Goal: Task Accomplishment & Management: Manage account settings

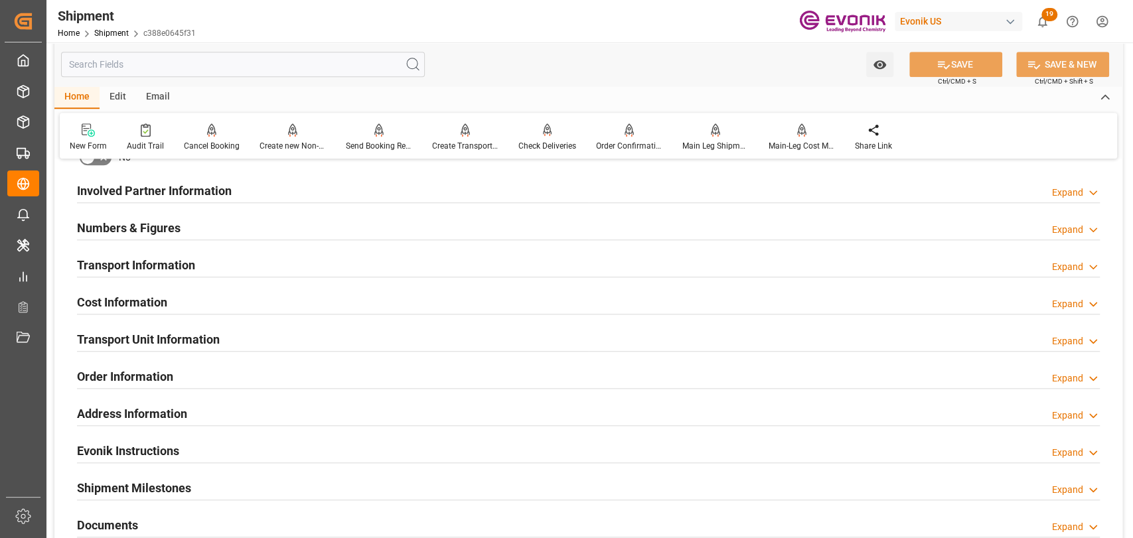
scroll to position [737, 0]
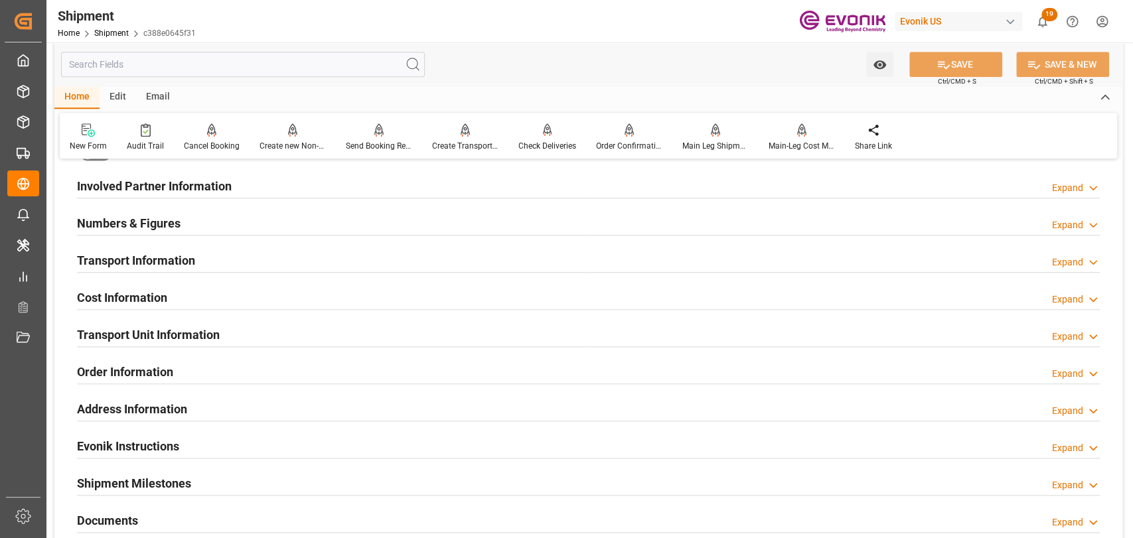
click at [188, 64] on input "text" at bounding box center [243, 64] width 364 height 25
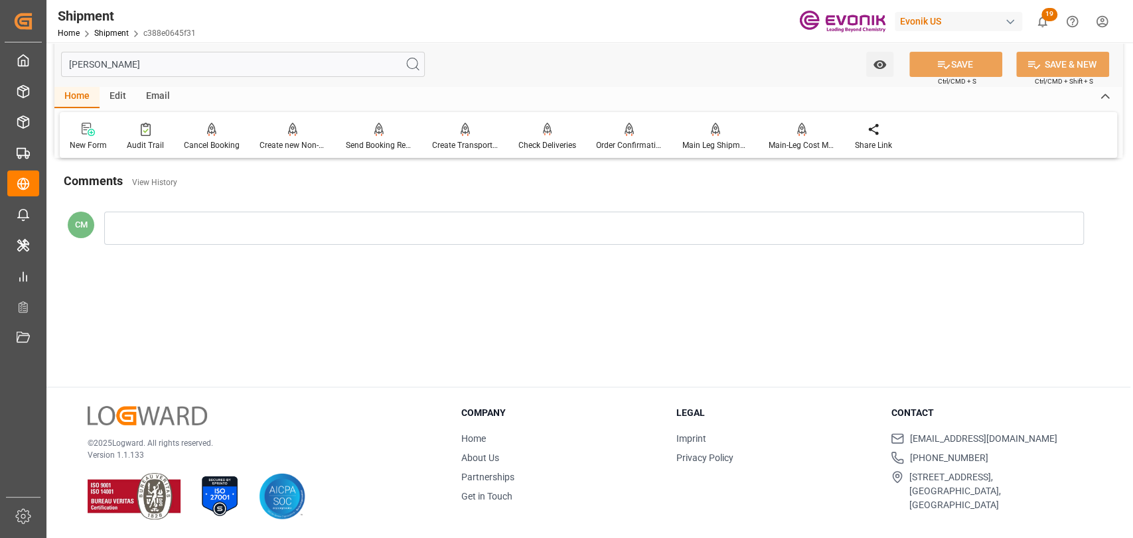
scroll to position [0, 0]
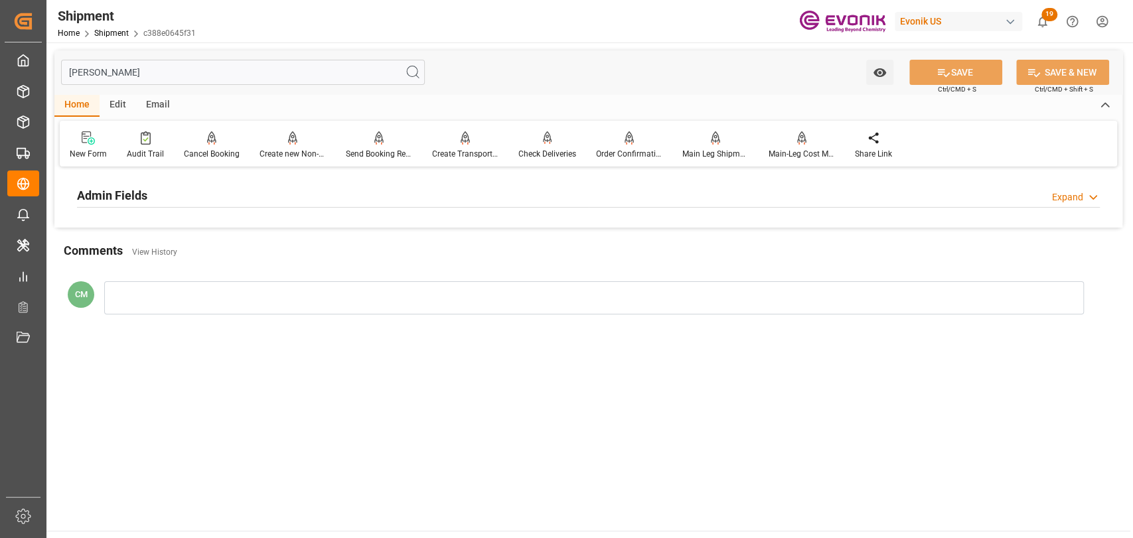
type input "[PERSON_NAME]"
click at [165, 192] on div "Admin Fields Expand" at bounding box center [588, 194] width 1023 height 25
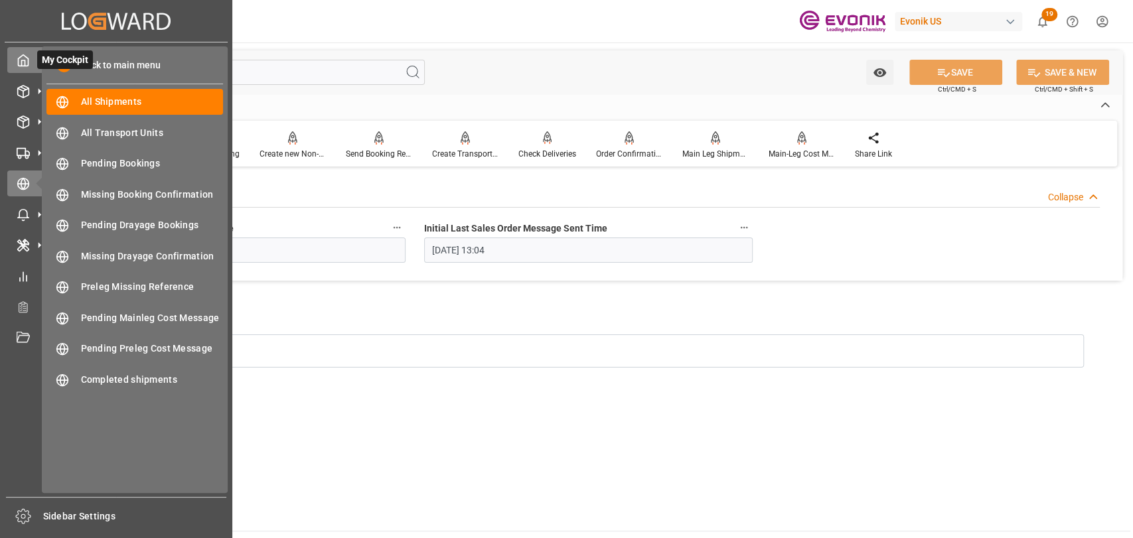
drag, startPoint x: 161, startPoint y: 73, endPoint x: 33, endPoint y: 58, distance: 129.6
click at [33, 58] on div "Created by potrace 1.15, written by [PERSON_NAME] [DATE]-[DATE] Created by potr…" at bounding box center [566, 269] width 1133 height 538
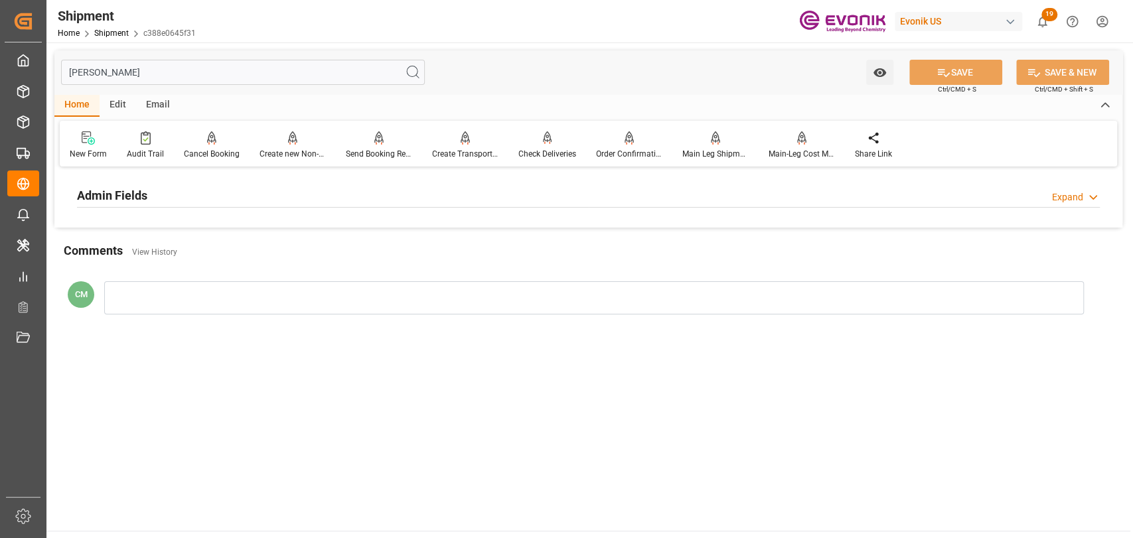
click at [186, 185] on div "Admin Fields Expand" at bounding box center [588, 194] width 1023 height 25
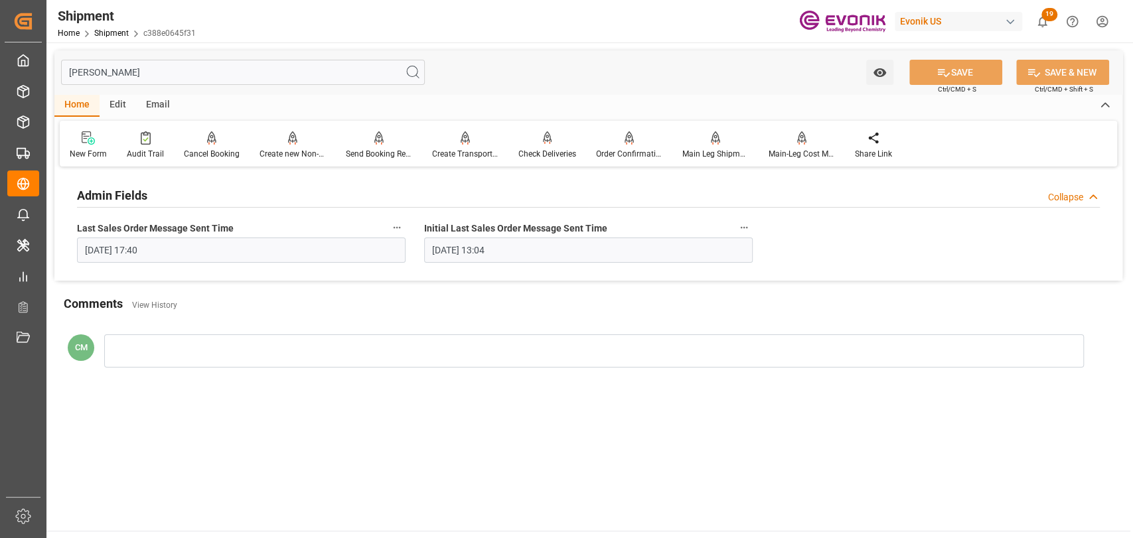
click at [129, 77] on input "[PERSON_NAME]" at bounding box center [243, 72] width 364 height 25
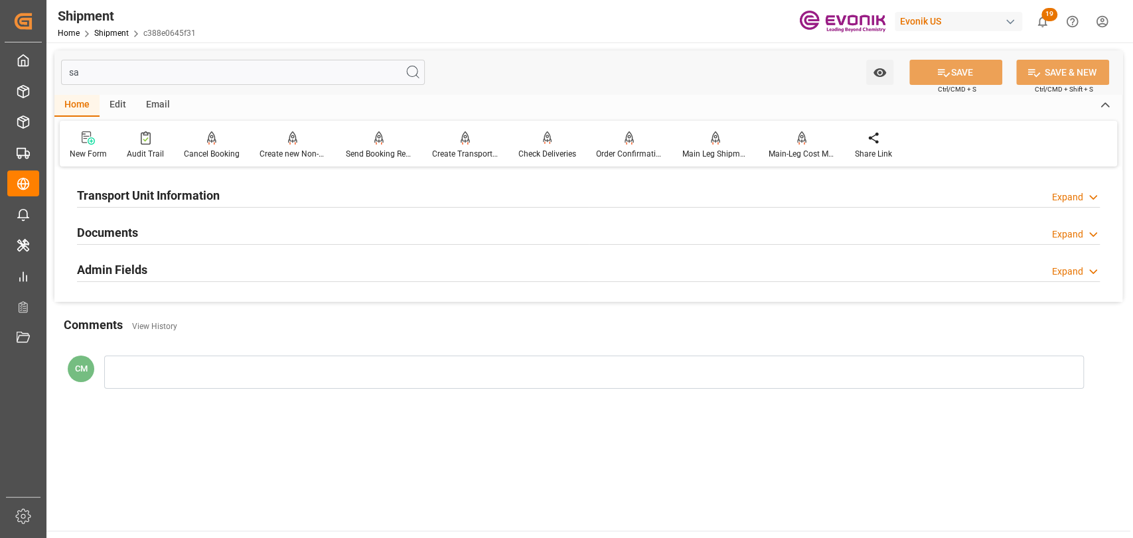
type input "s"
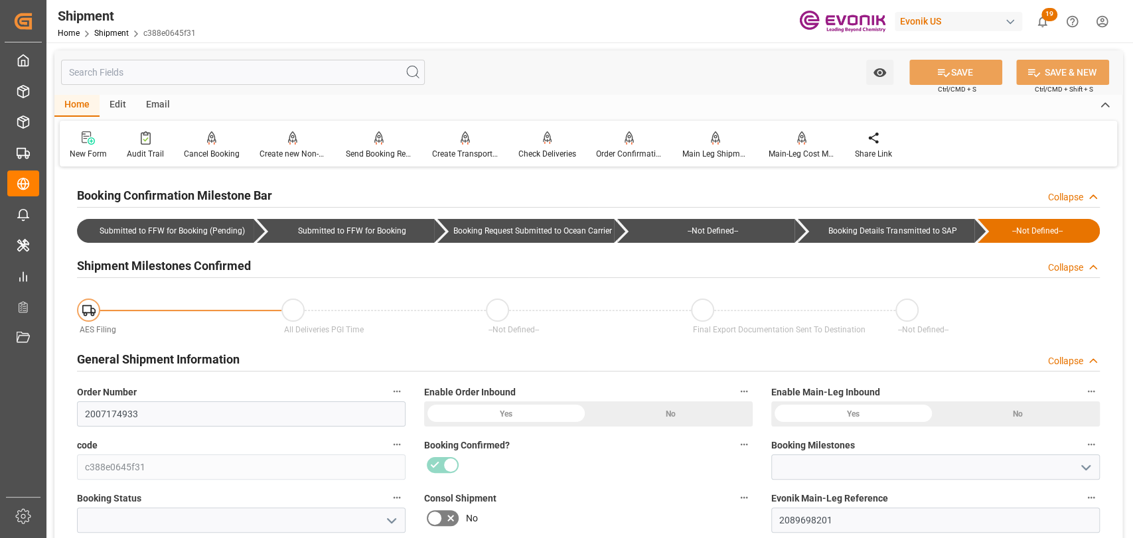
type input "Booking Details Transmitted to SAP"
type input "Active"
type input "52"
type input "DR"
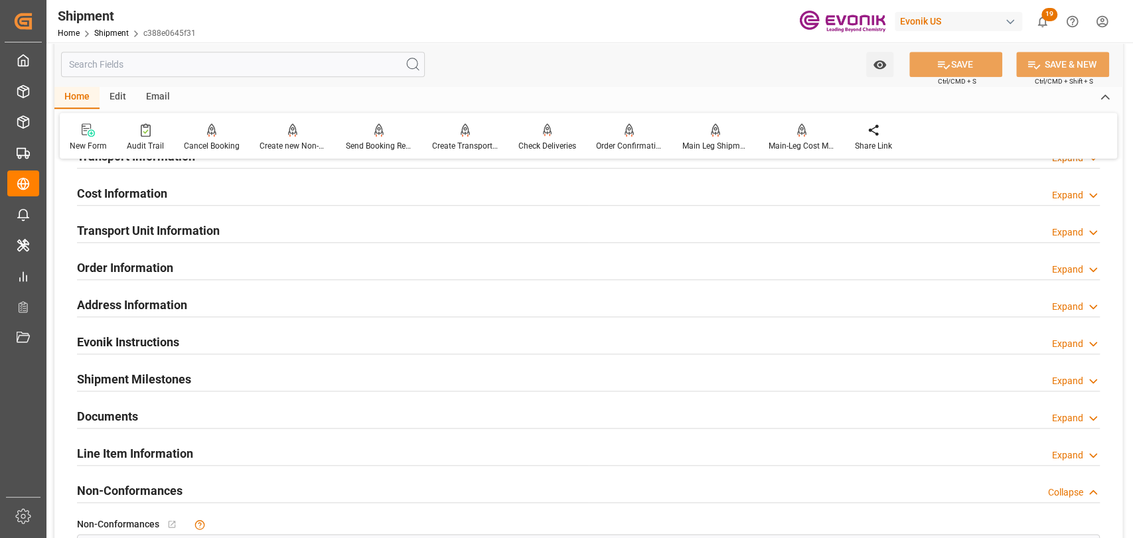
scroll to position [885, 0]
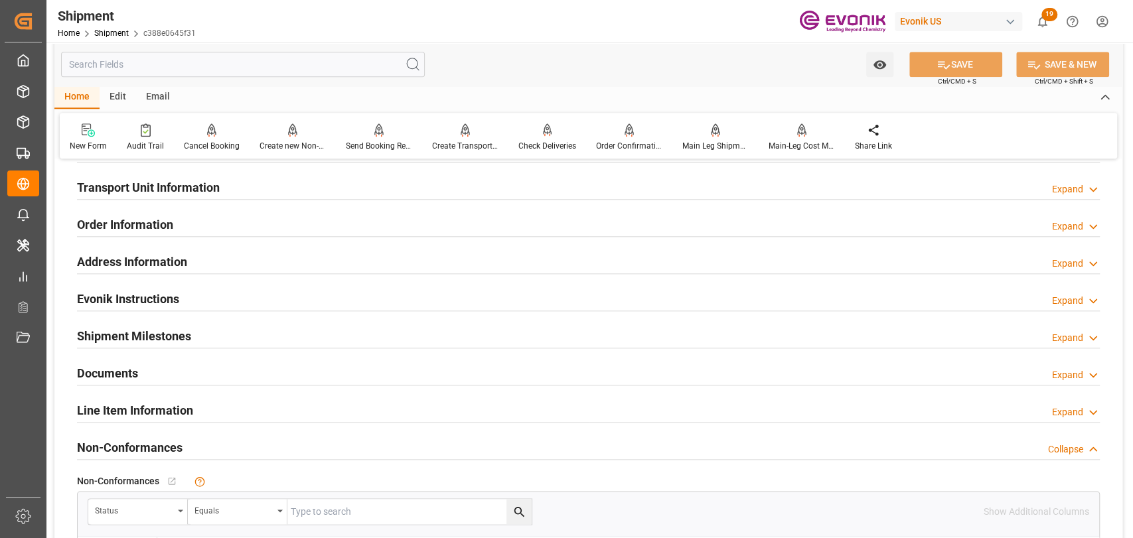
drag, startPoint x: 126, startPoint y: 408, endPoint x: 137, endPoint y: 412, distance: 12.0
click at [125, 409] on h2 "Line Item Information" at bounding box center [135, 411] width 116 height 18
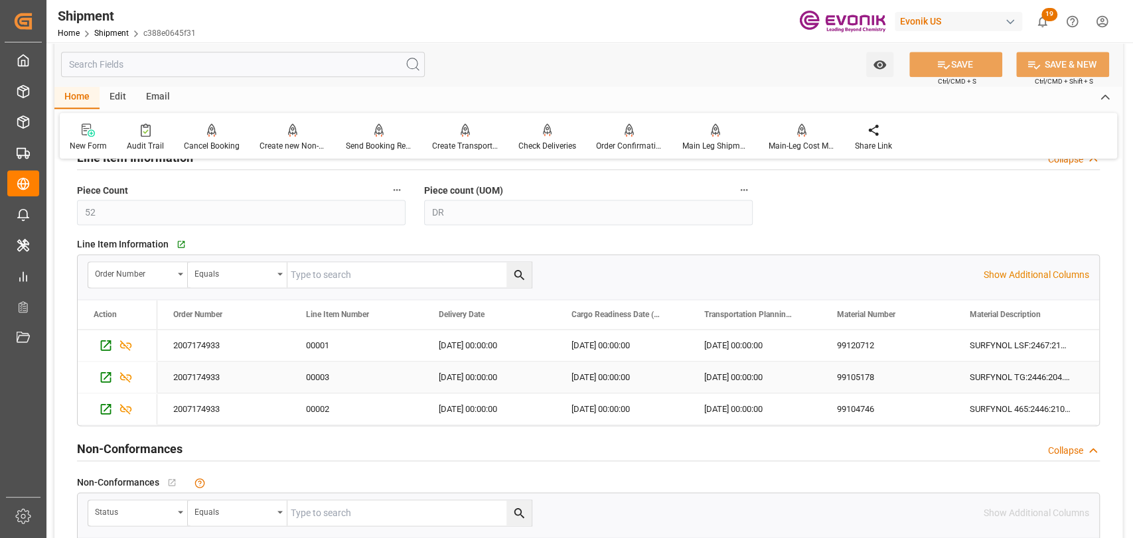
scroll to position [1179, 0]
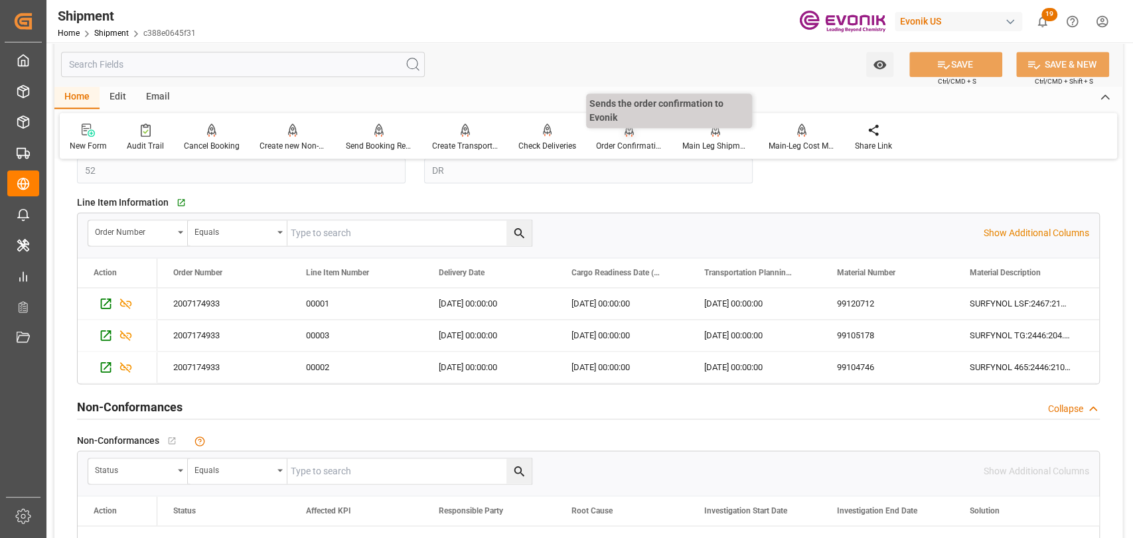
click at [602, 146] on div "Order Confirmation" at bounding box center [629, 146] width 66 height 12
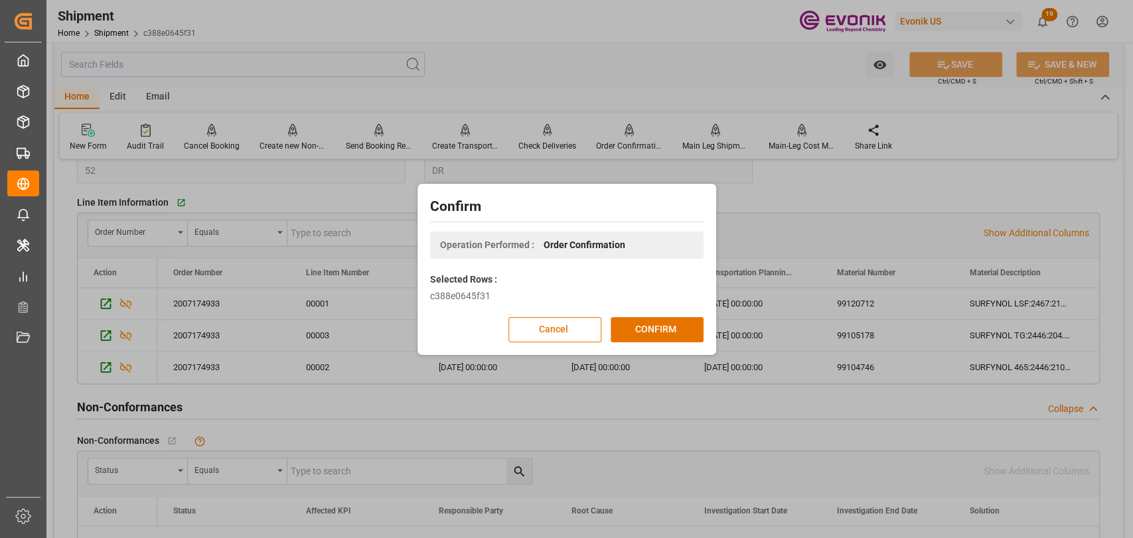
click at [630, 315] on div "Confirm Operation Performed : Order Confirmation Selected Rows : c388e0645f31 C…" at bounding box center [567, 269] width 292 height 165
click at [629, 331] on button "CONFIRM" at bounding box center [657, 329] width 93 height 25
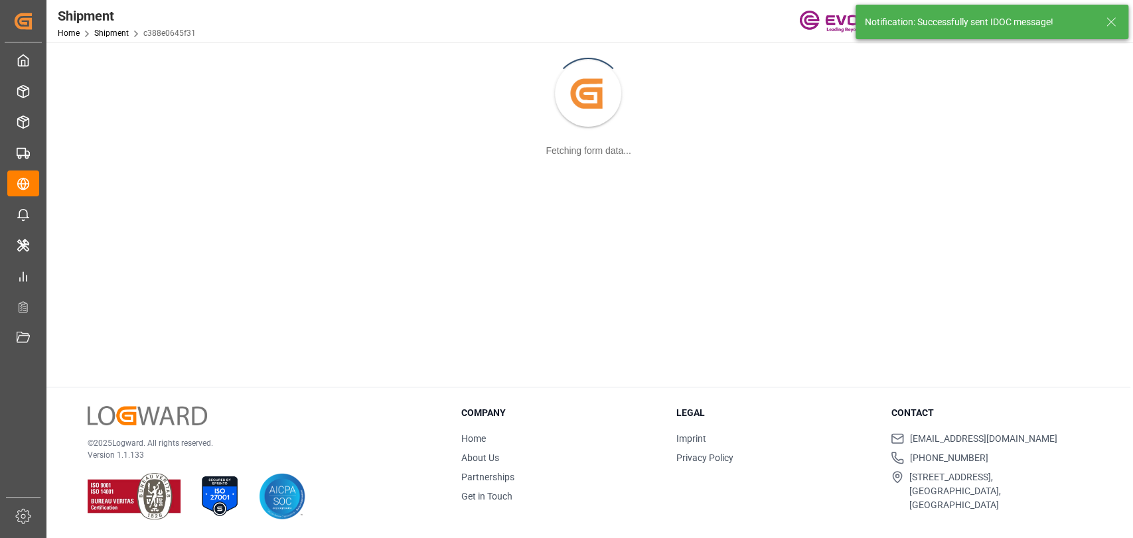
scroll to position [143, 0]
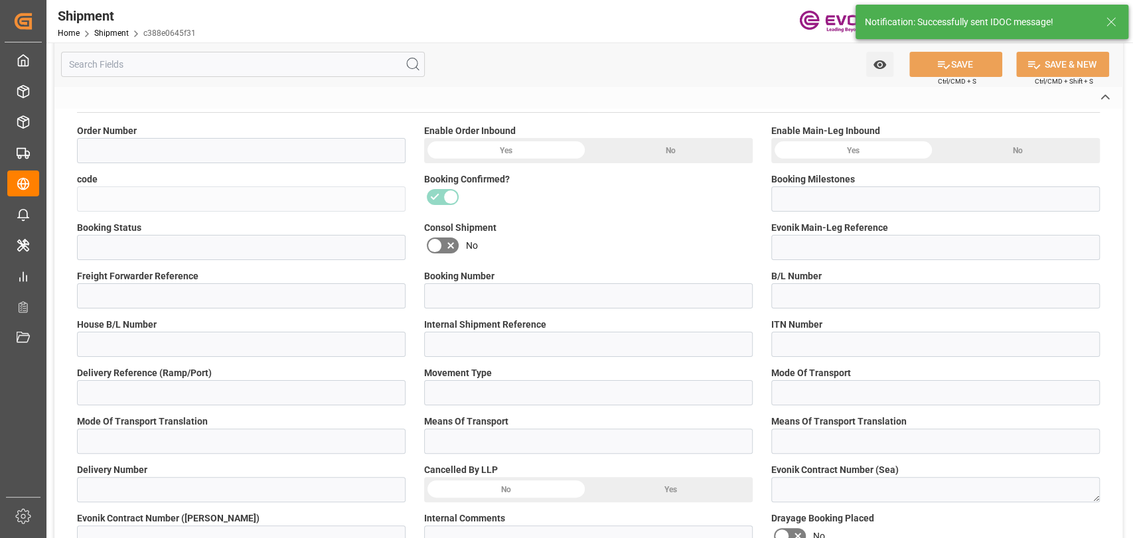
type input "2007174933"
type input "c388e0645f31"
type input "Booking Details Transmitted to SAP"
type input "Active"
type input "2089698201"
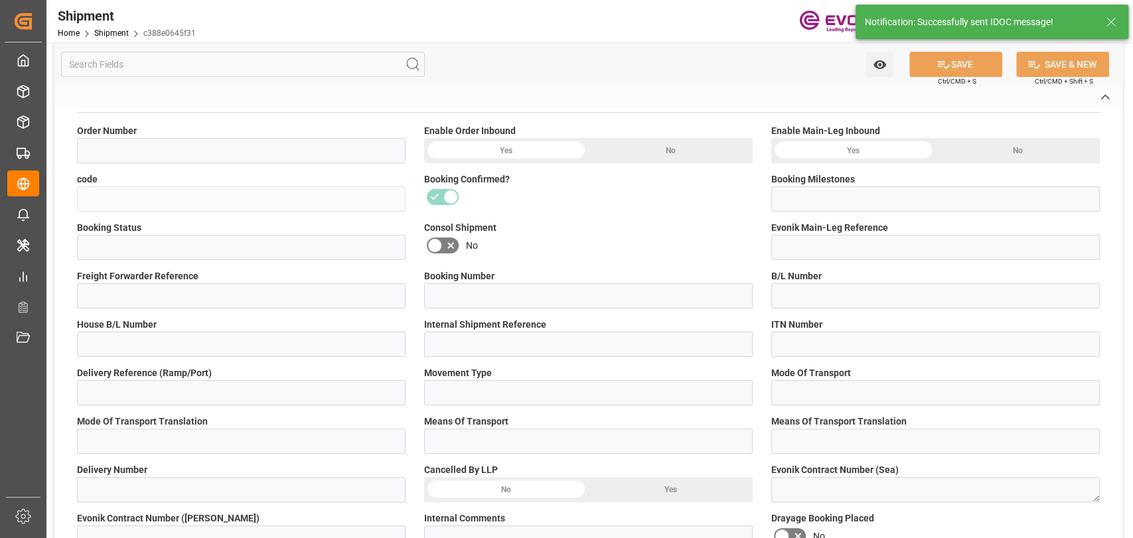
type input "251105000058"
type input "NAM9450065"
type input "D2P"
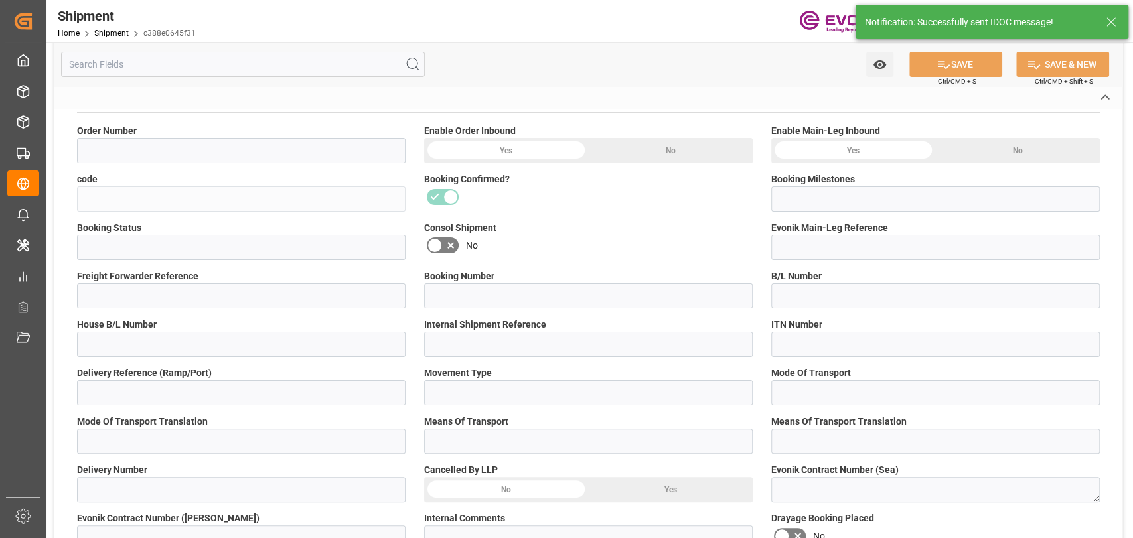
type input "45"
type input "FCL"
type input "0006"
type input "20GP"
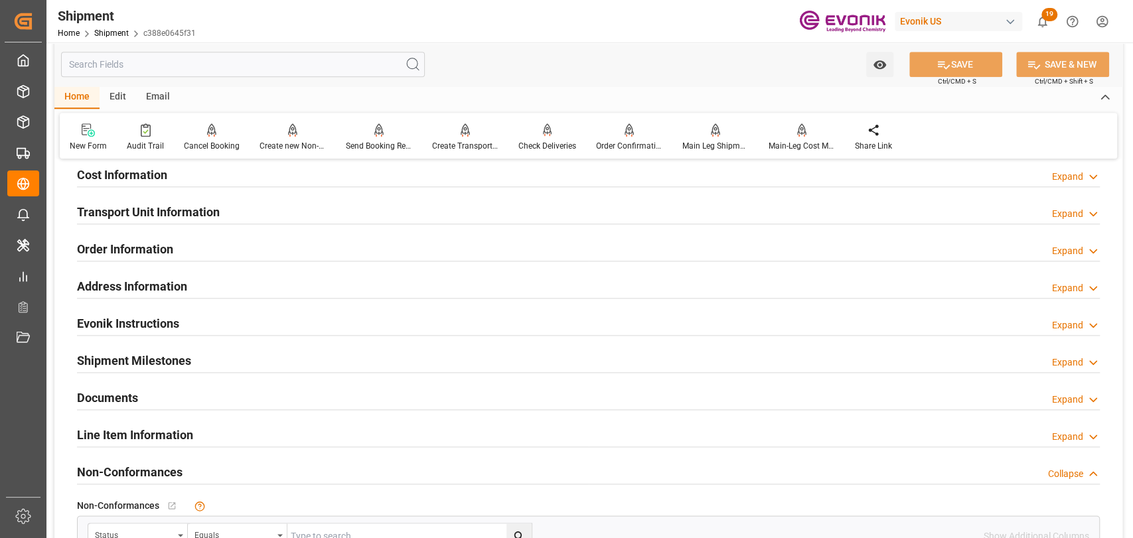
scroll to position [885, 0]
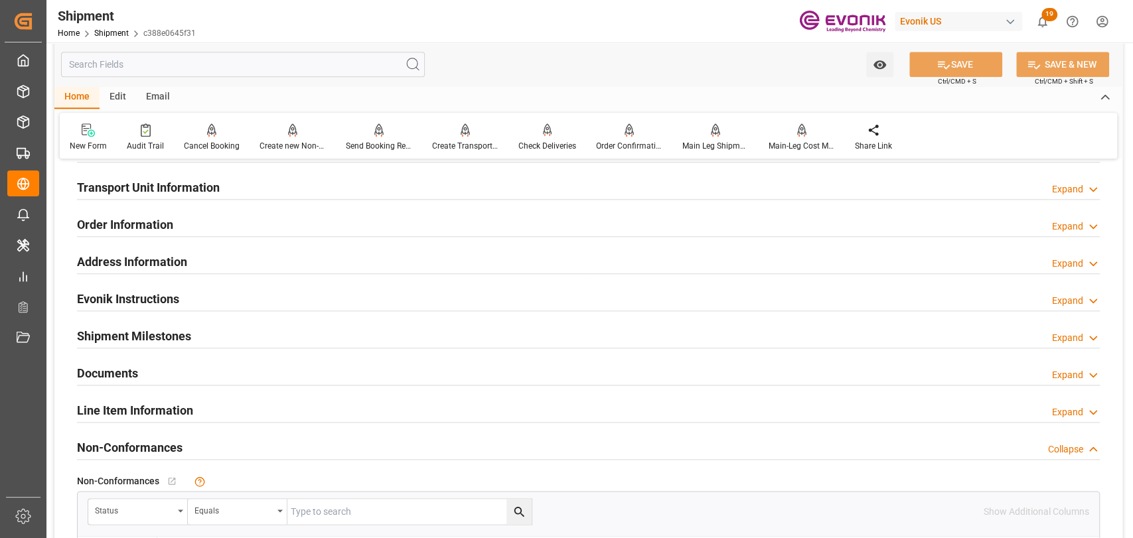
click at [163, 415] on h2 "Line Item Information" at bounding box center [135, 411] width 116 height 18
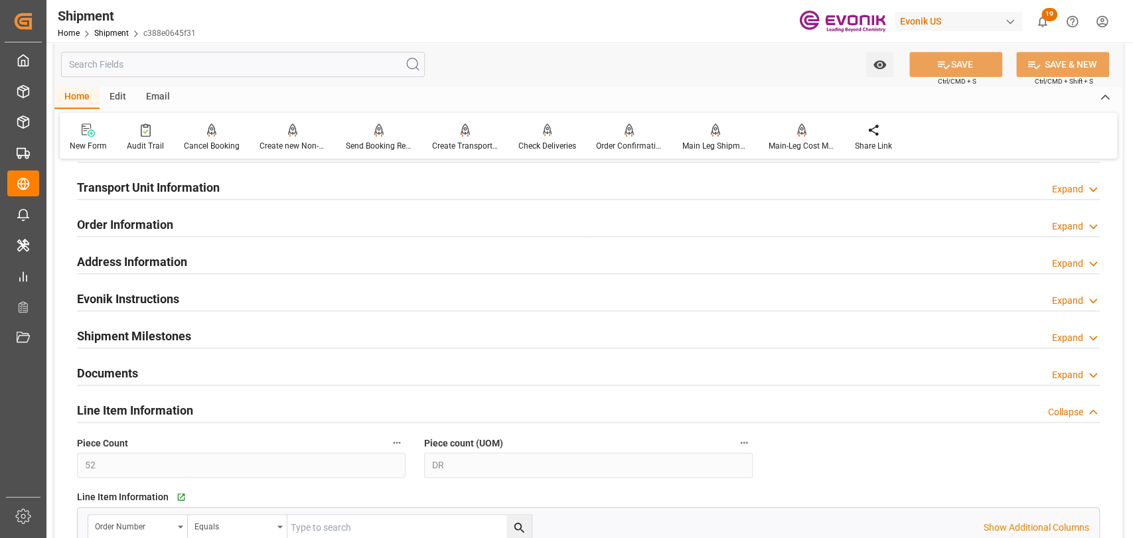
scroll to position [1179, 0]
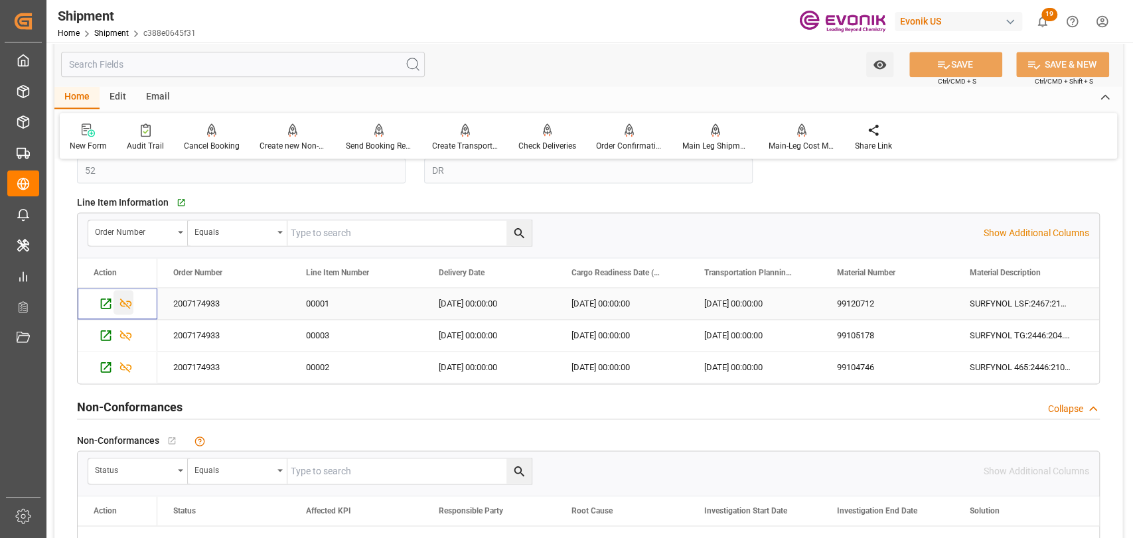
click at [129, 293] on div "Press SPACE to select this row." at bounding box center [123, 302] width 20 height 25
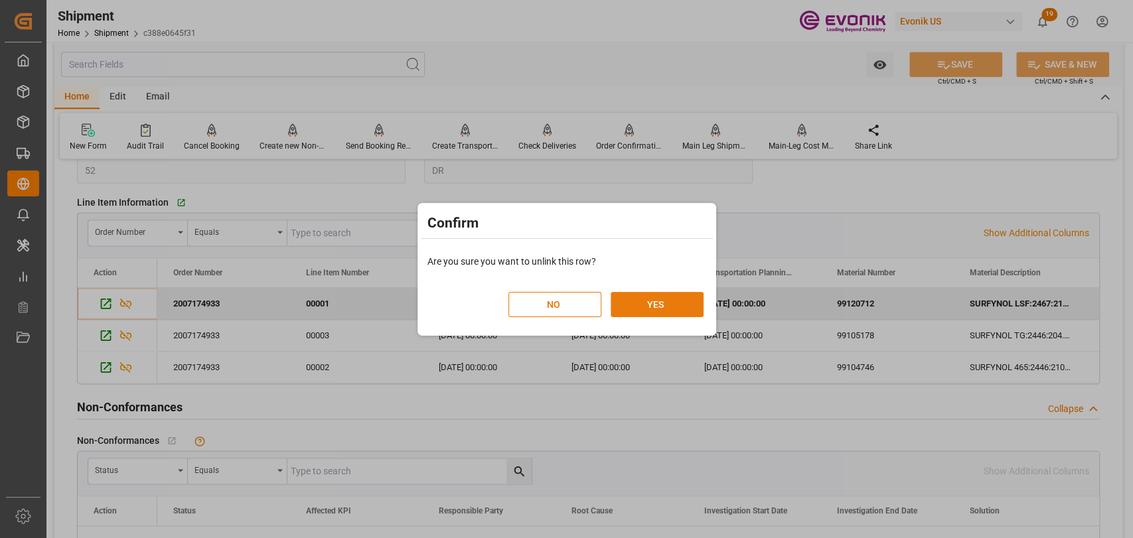
click at [646, 304] on button "YES" at bounding box center [657, 304] width 93 height 25
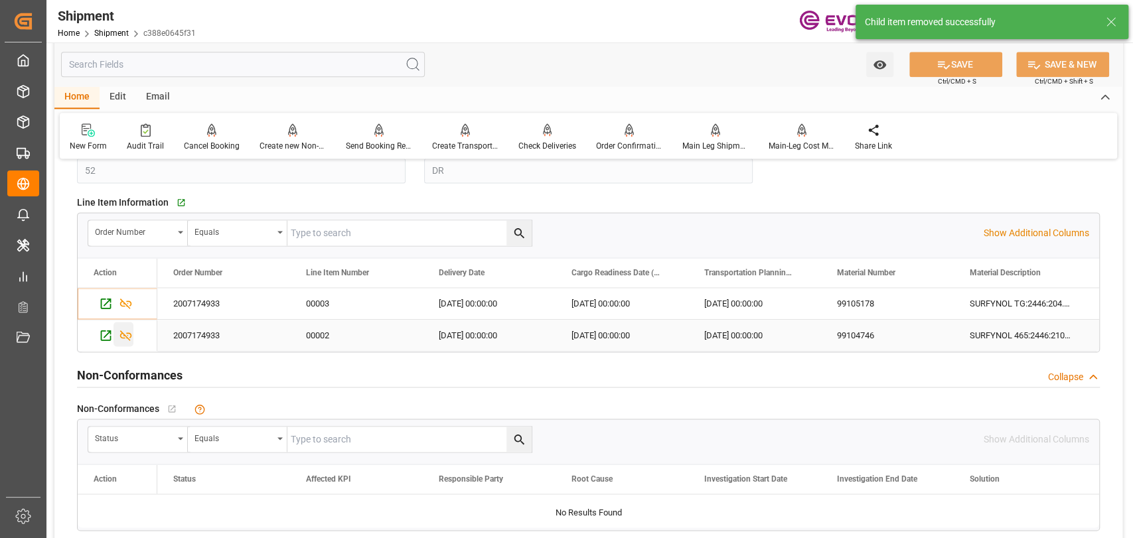
click at [120, 336] on icon "Press SPACE to select this row." at bounding box center [126, 336] width 14 height 14
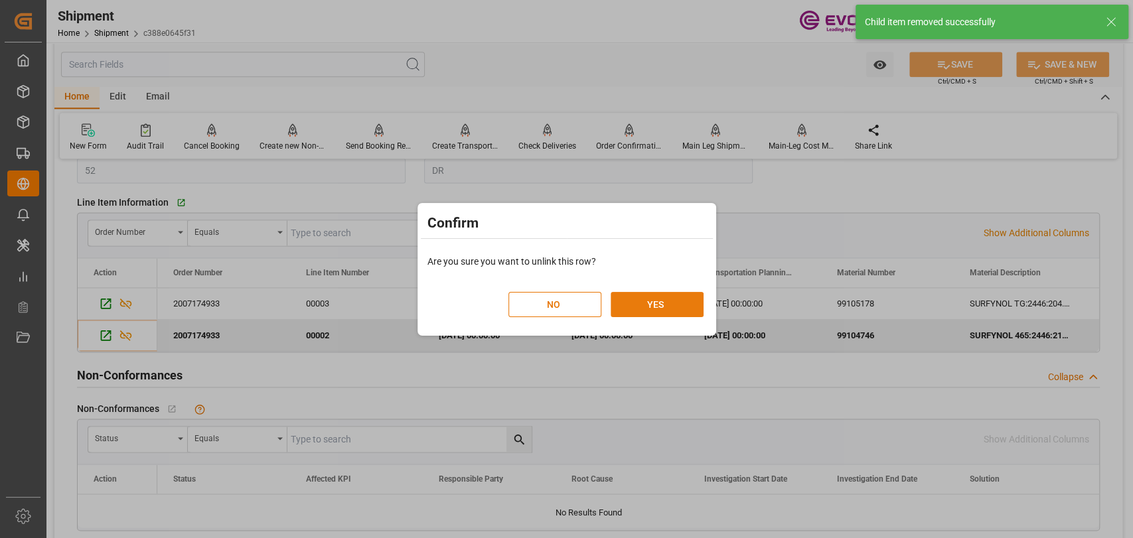
click at [672, 309] on button "YES" at bounding box center [657, 304] width 93 height 25
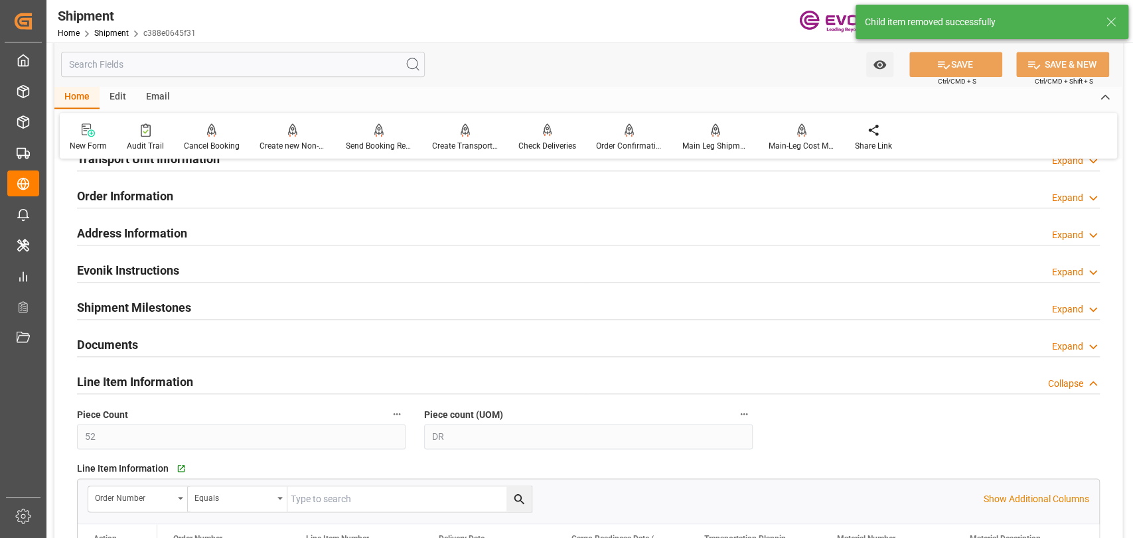
scroll to position [874, 0]
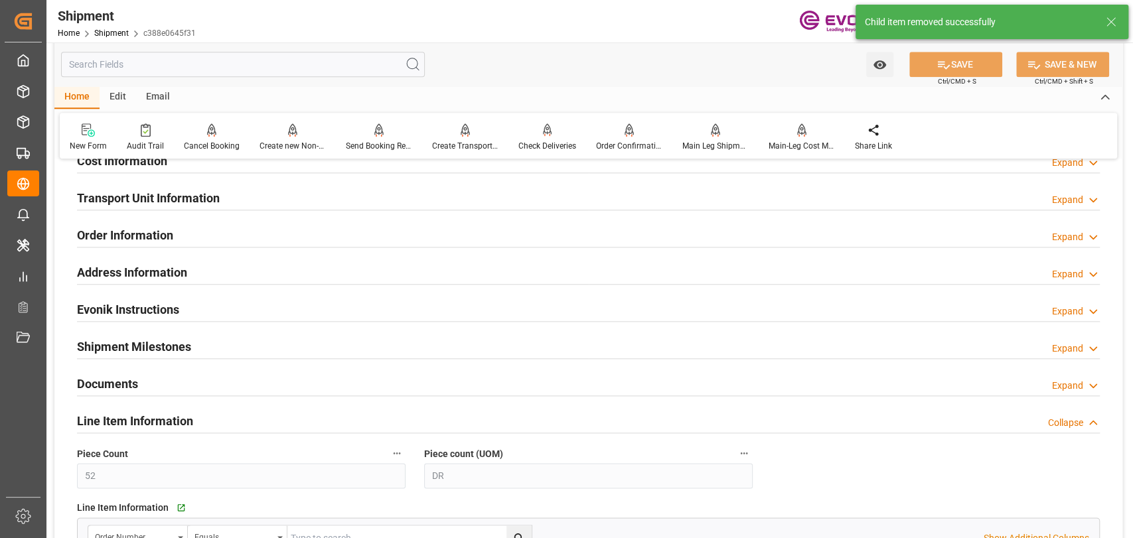
click at [149, 200] on h2 "Transport Unit Information" at bounding box center [148, 198] width 143 height 18
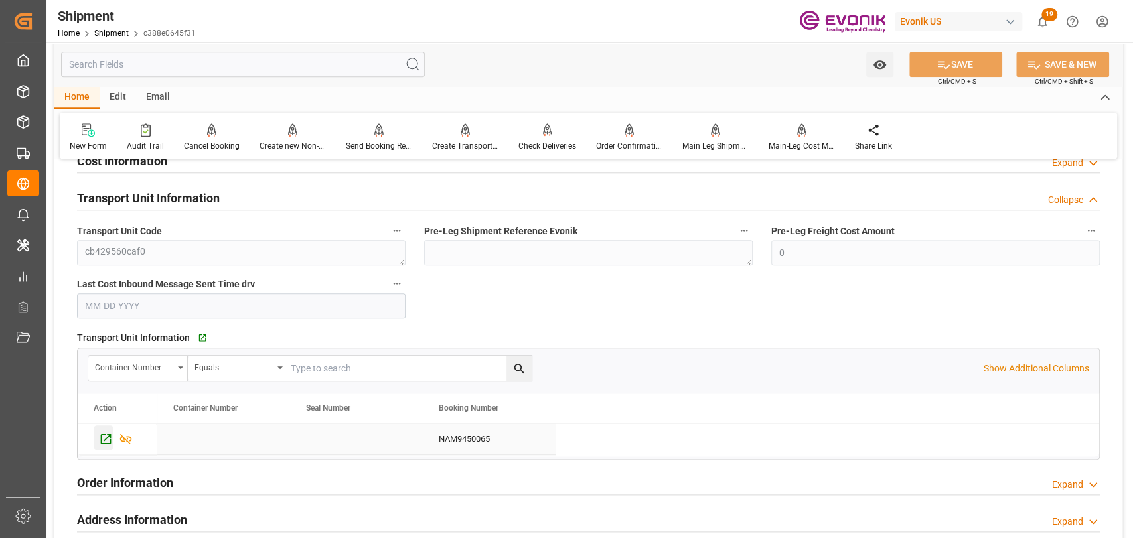
click at [107, 437] on icon "Press SPACE to select this row." at bounding box center [106, 439] width 14 height 14
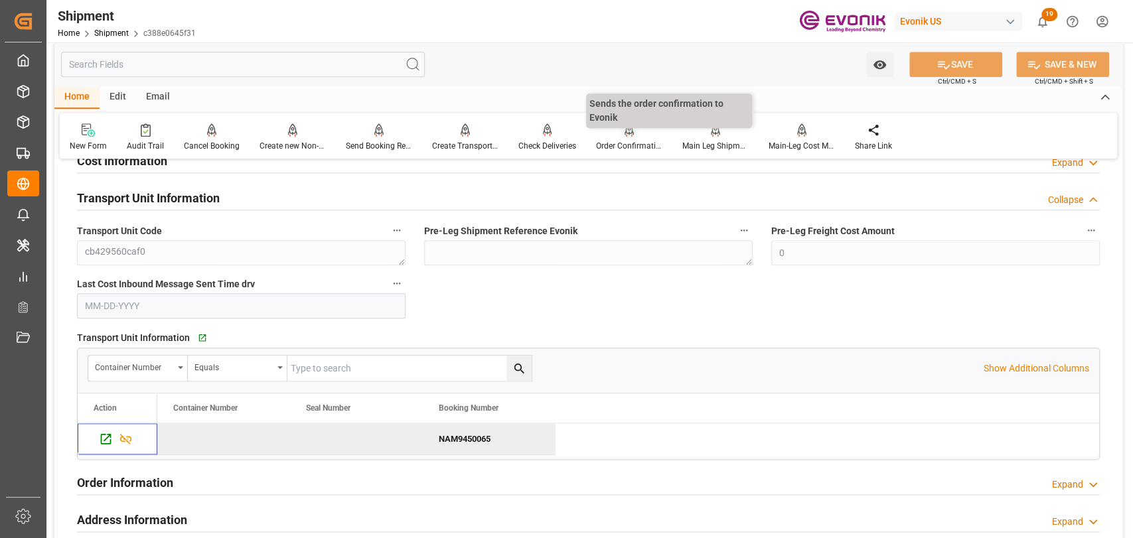
click at [634, 143] on div "Order Confirmation" at bounding box center [629, 146] width 66 height 12
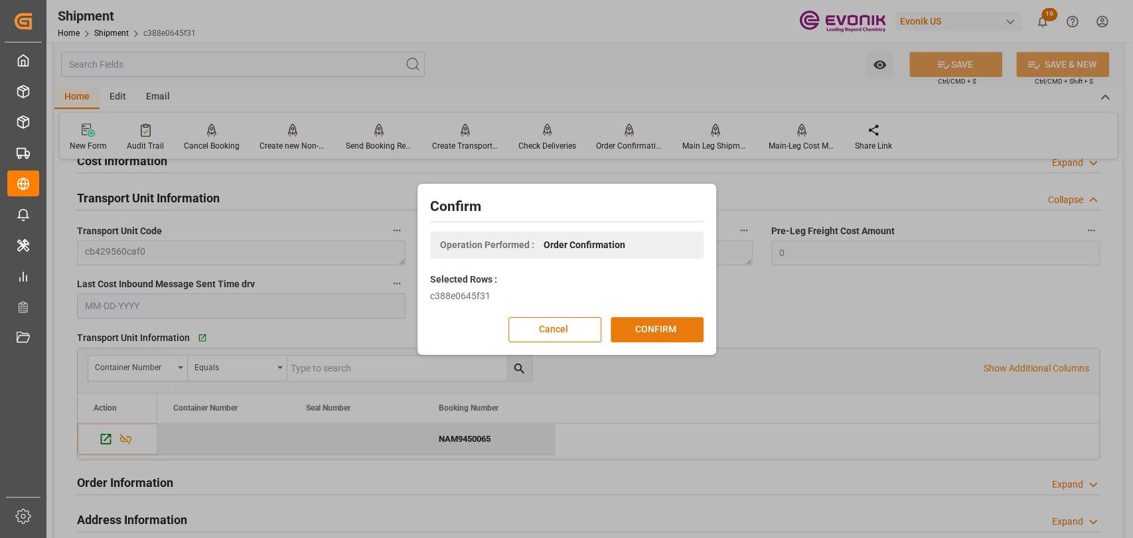
click at [646, 321] on button "CONFIRM" at bounding box center [657, 329] width 93 height 25
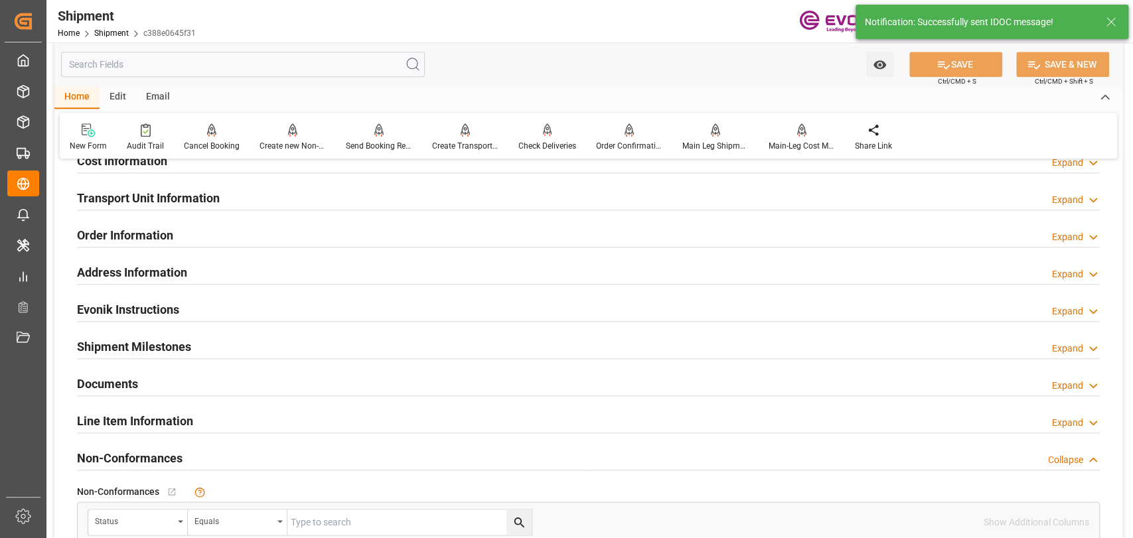
type input "40"
type input "DR"
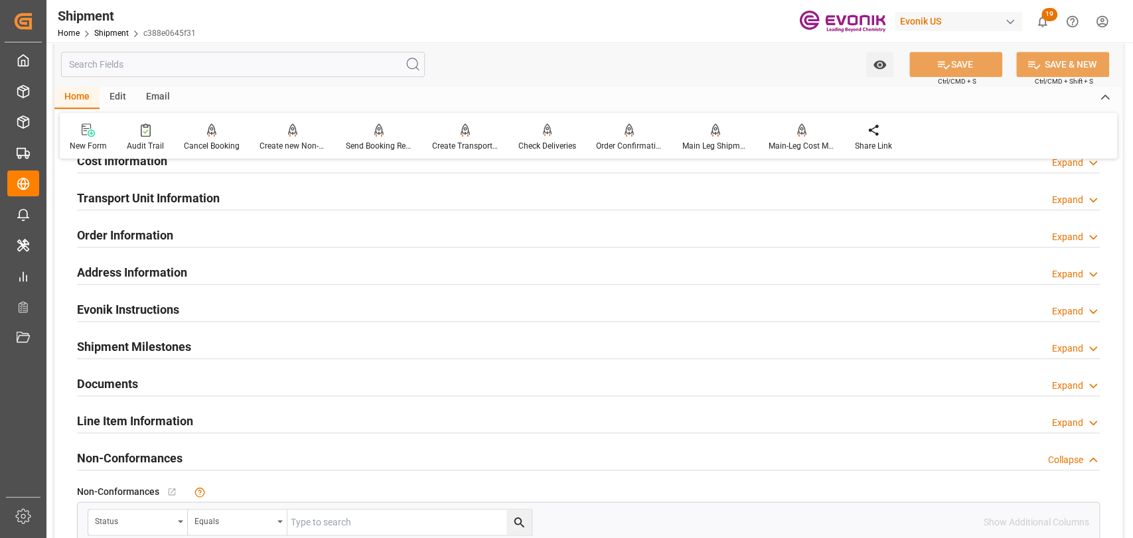
click at [170, 417] on h2 "Line Item Information" at bounding box center [135, 421] width 116 height 18
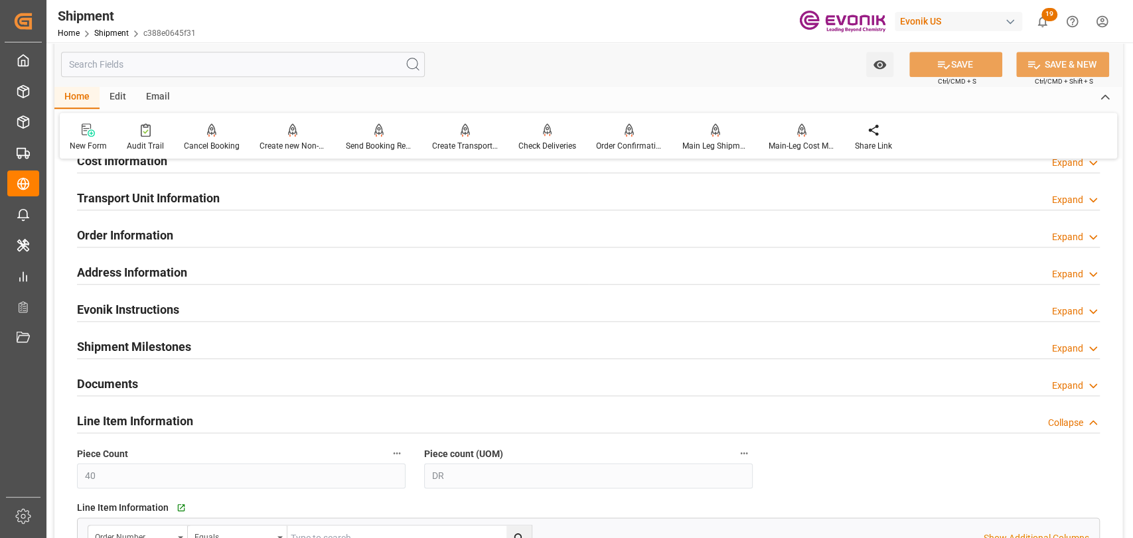
scroll to position [284, 0]
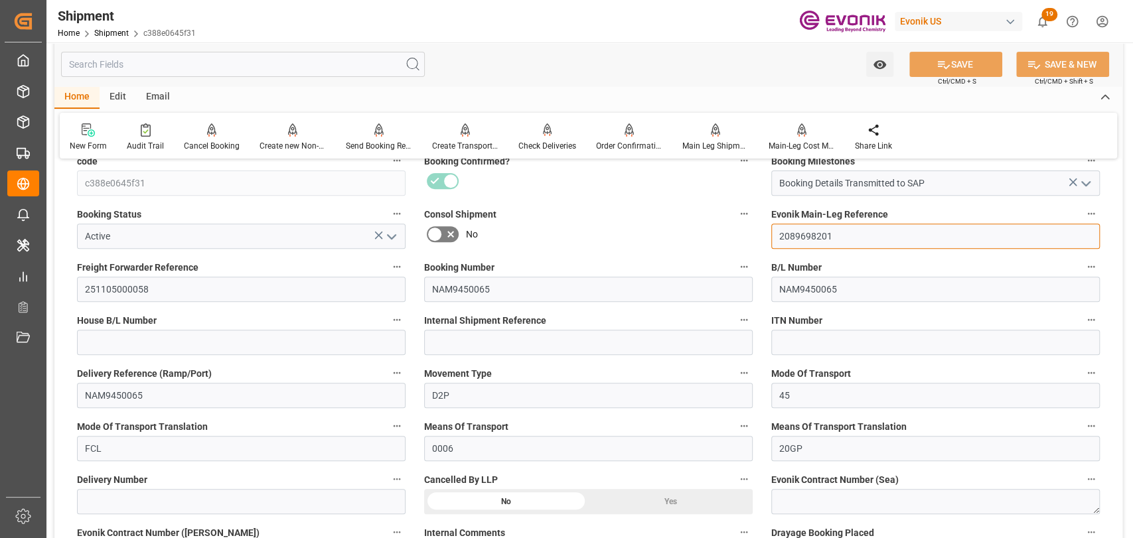
click at [808, 243] on input "2089698201" at bounding box center [935, 236] width 329 height 25
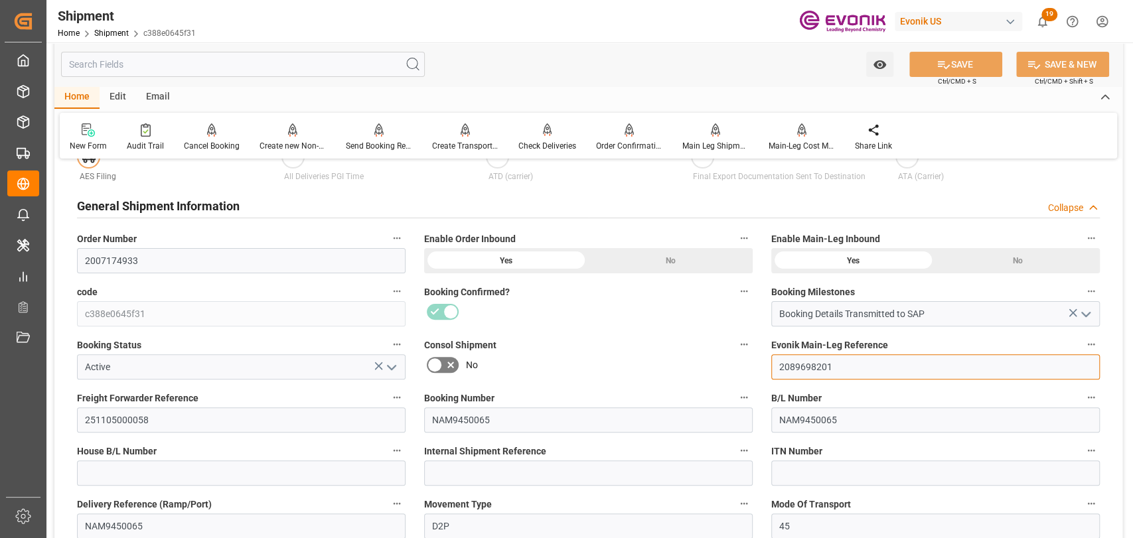
scroll to position [137, 0]
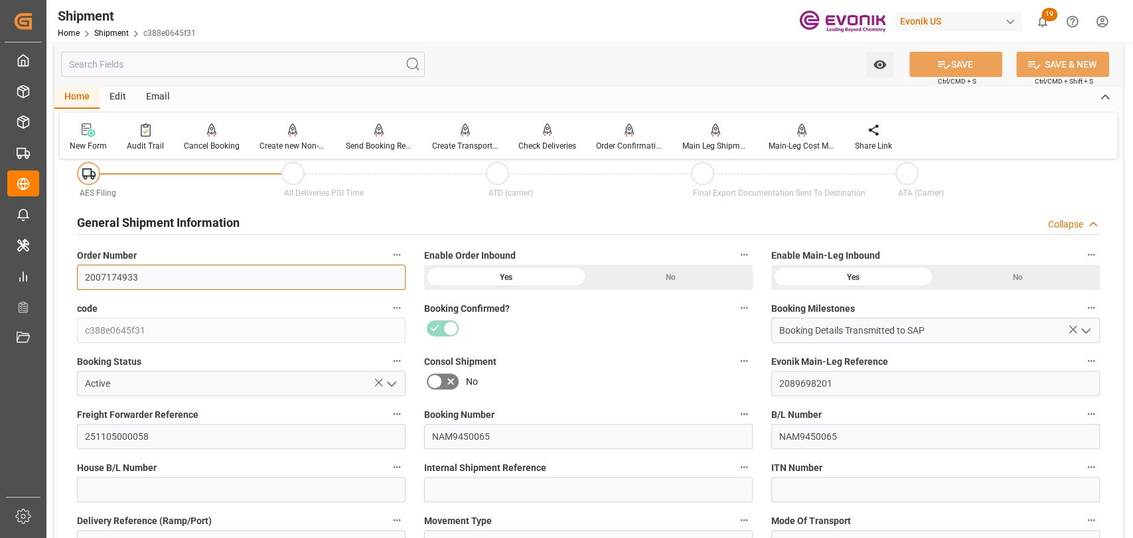
click at [98, 279] on input "2007174933" at bounding box center [241, 277] width 329 height 25
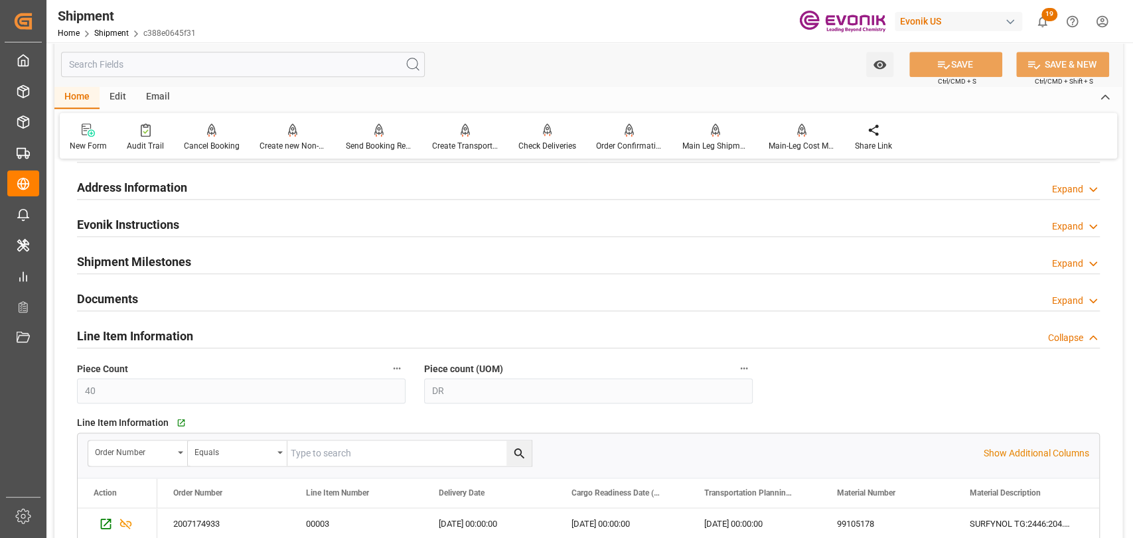
scroll to position [1021, 0]
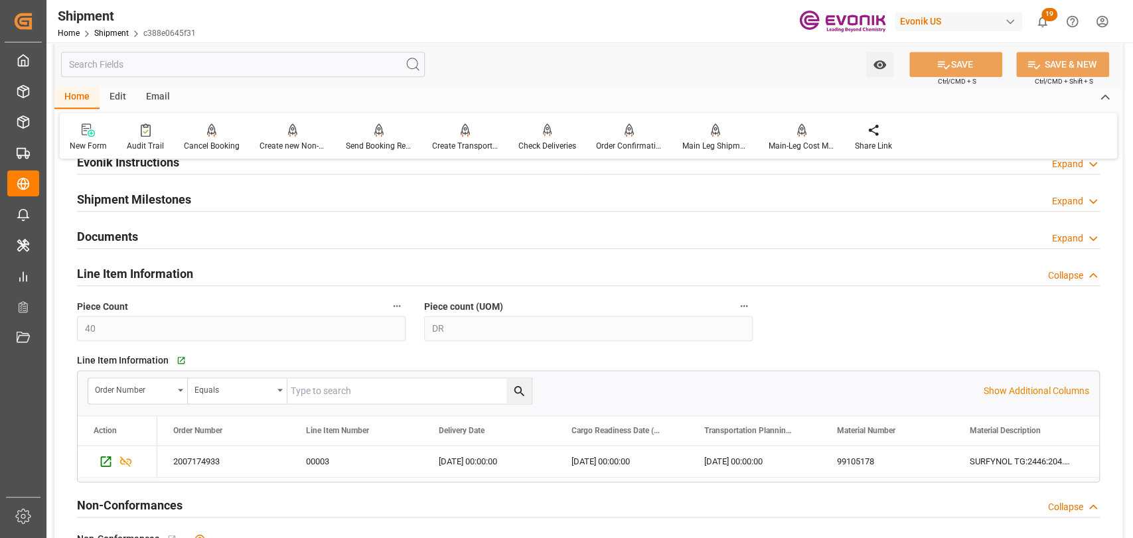
click at [385, 378] on input "text" at bounding box center [409, 390] width 244 height 25
paste input "2007174933"
type input "2007174933"
click at [512, 393] on icon "search button" at bounding box center [519, 391] width 14 height 14
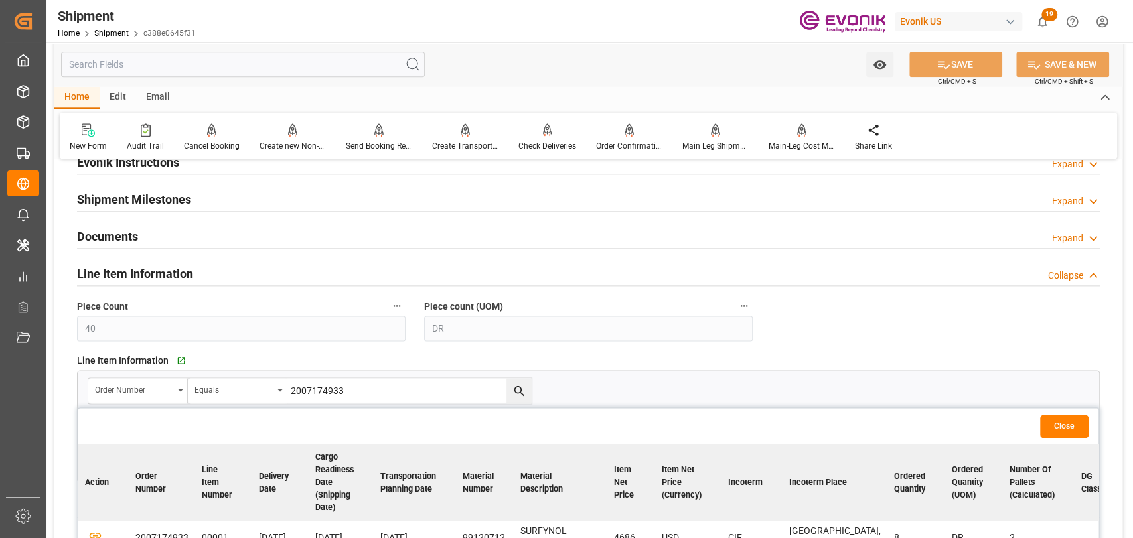
scroll to position [1317, 0]
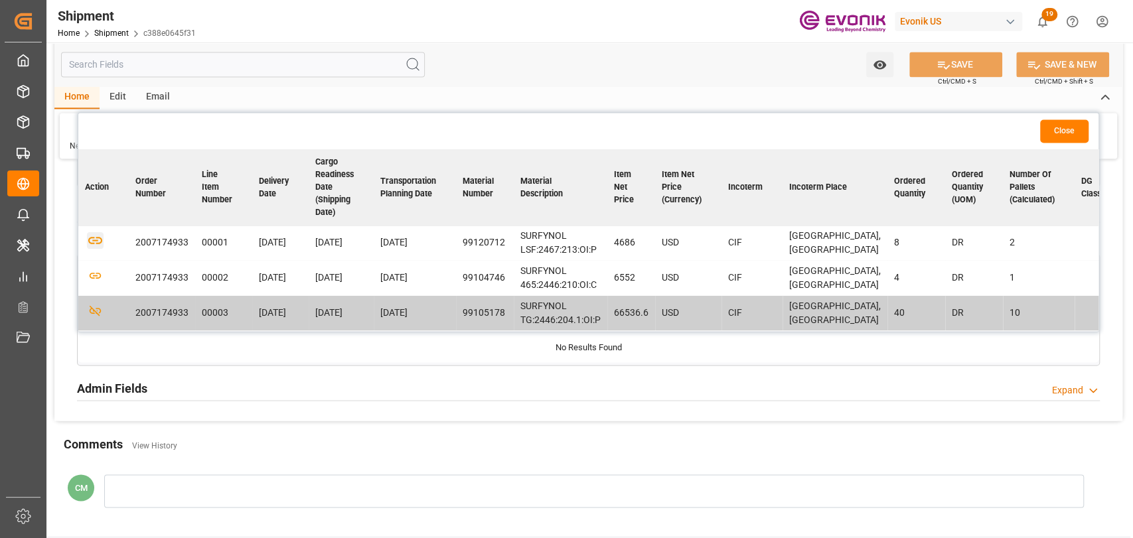
click at [93, 249] on icon "button" at bounding box center [95, 240] width 17 height 17
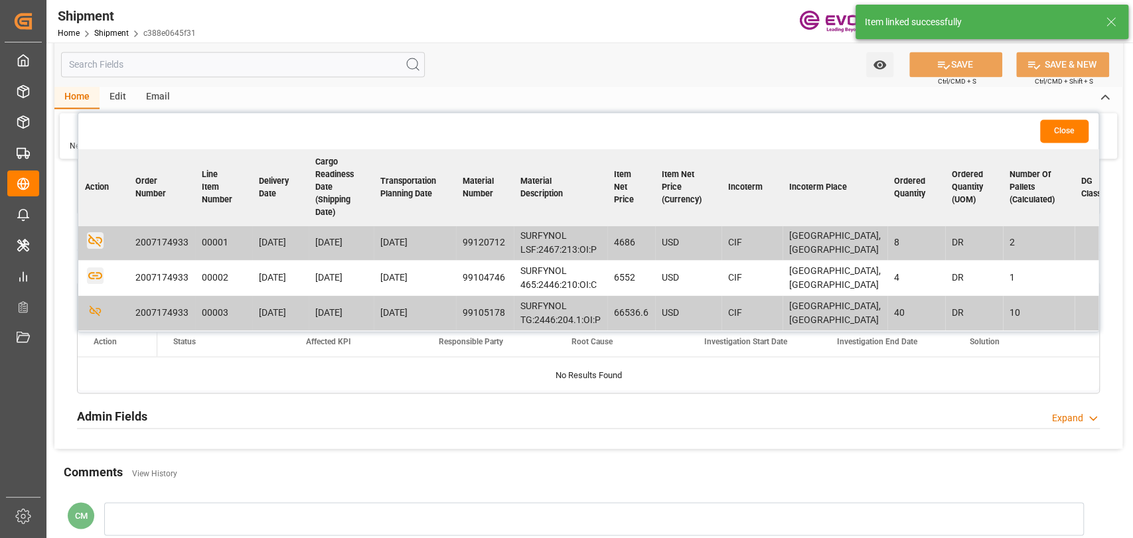
click at [98, 280] on icon "button" at bounding box center [95, 276] width 14 height 7
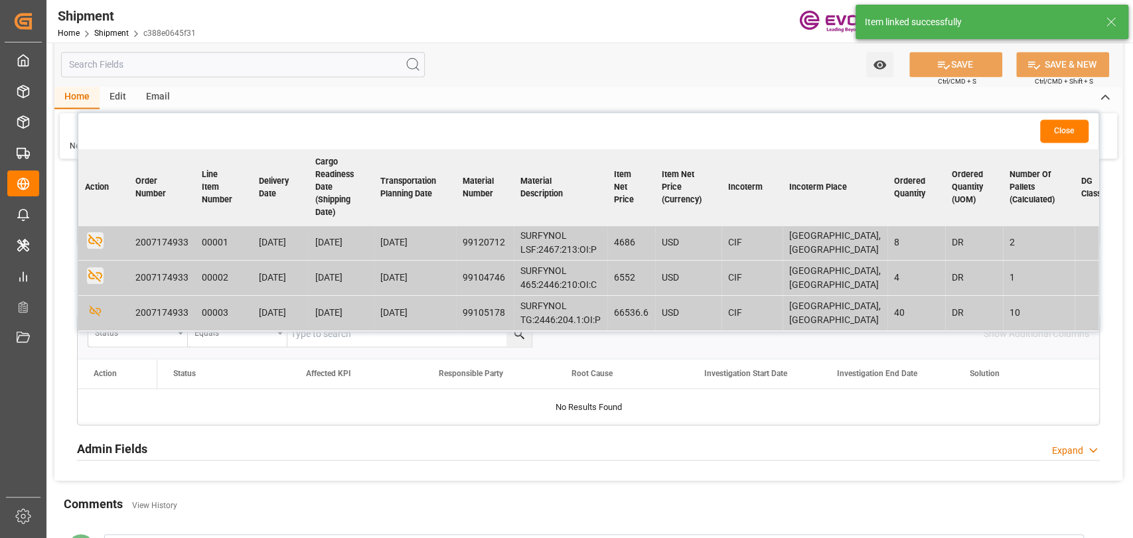
click at [790, 98] on div "Home Edit Email" at bounding box center [588, 97] width 1068 height 23
click at [1061, 131] on button "Close" at bounding box center [1064, 130] width 48 height 23
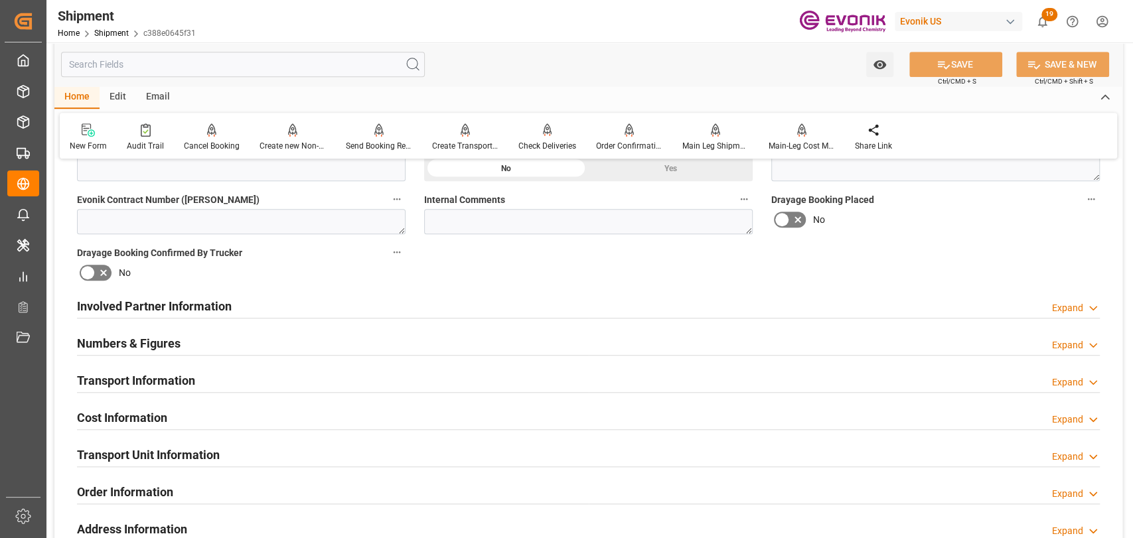
scroll to position [727, 0]
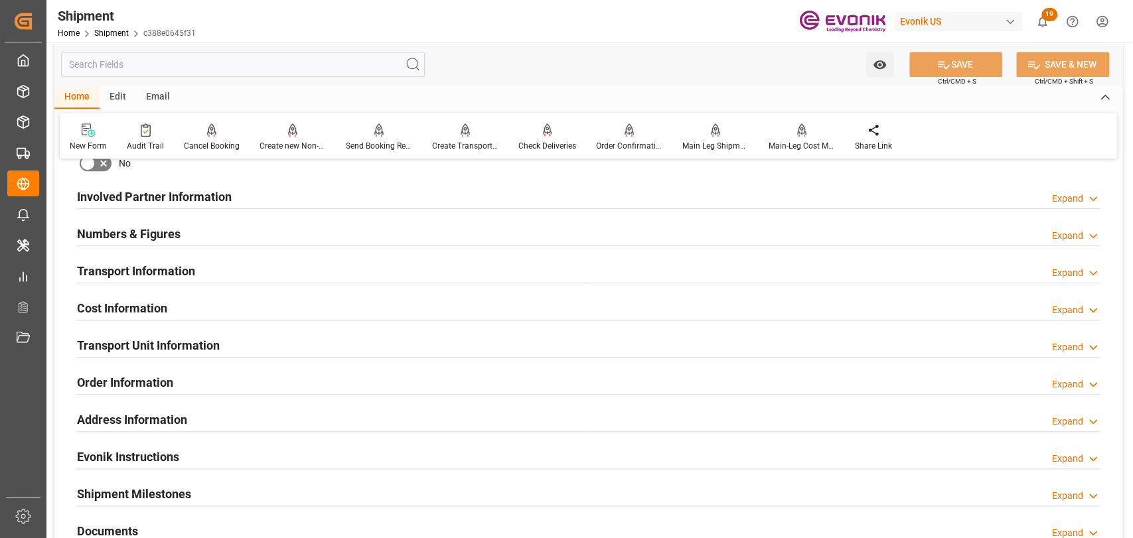
click at [138, 262] on h2 "Transport Information" at bounding box center [136, 271] width 118 height 18
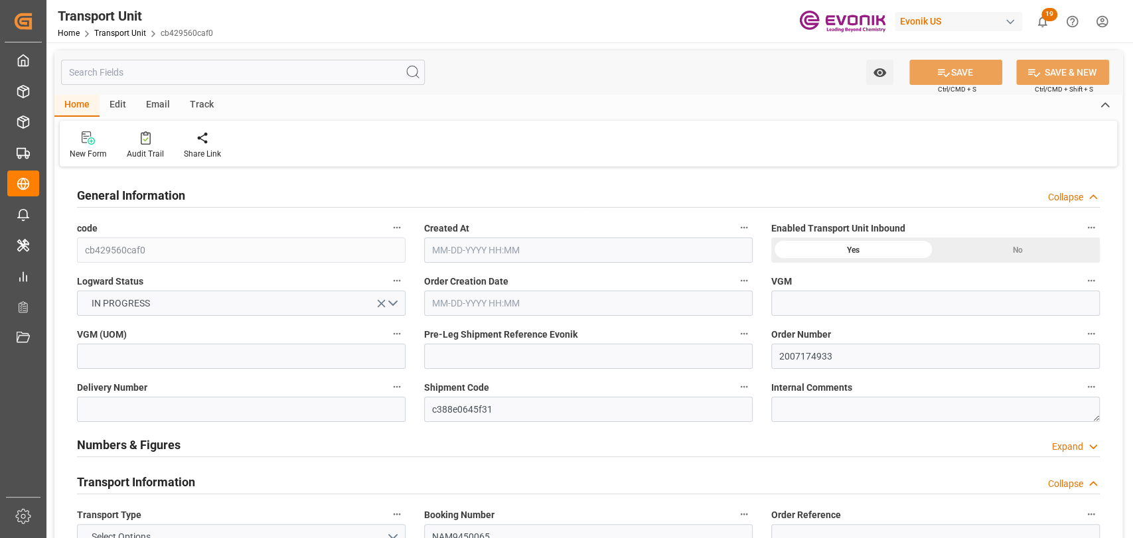
type input "CMACGM"
type input "CMA CGM Group"
type input "USSAV"
type input "MYPKG"
type input "11774.44"
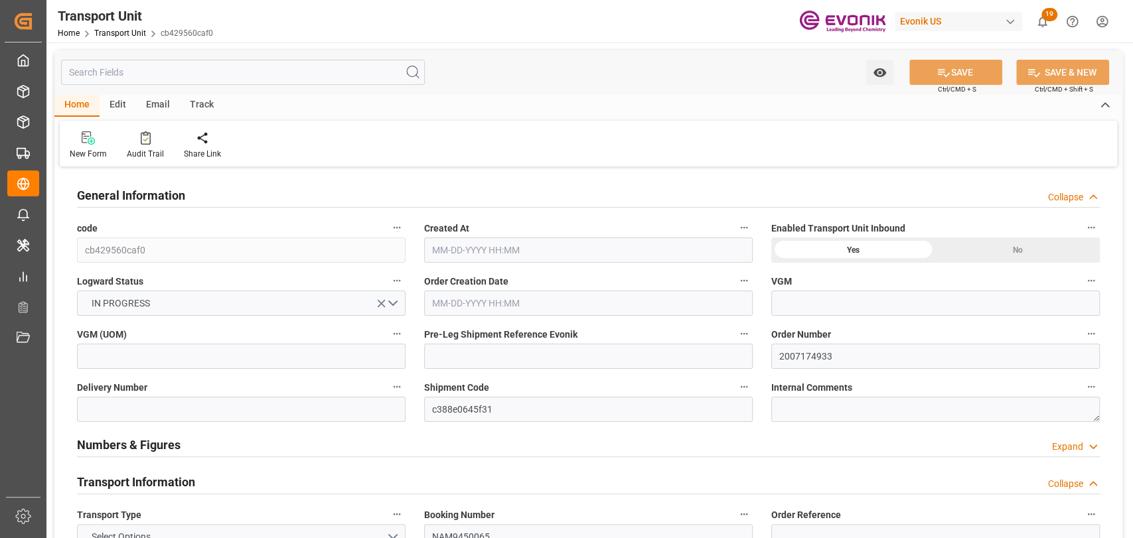
type input "[DATE] 03:09"
type input "[DATE]"
type input "[DATE] 00:00"
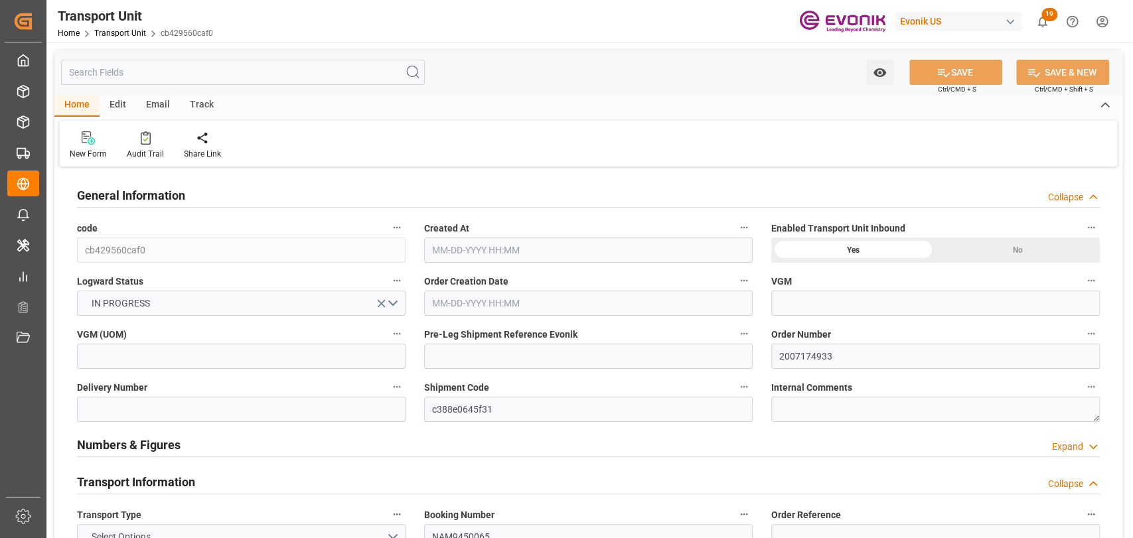
type input "[DATE] 00:00"
type input "[DATE] 17:00"
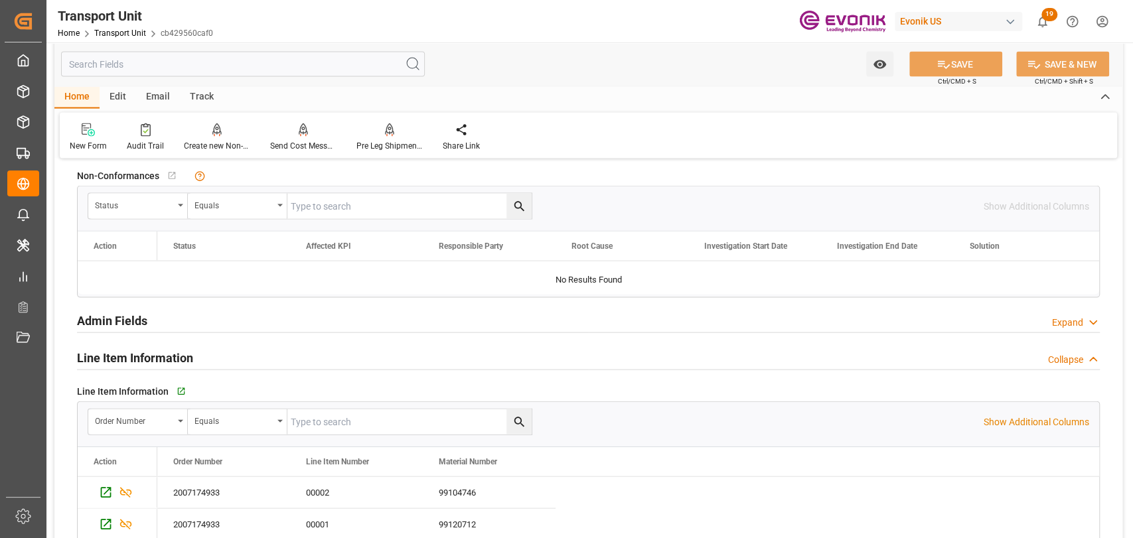
scroll to position [2065, 0]
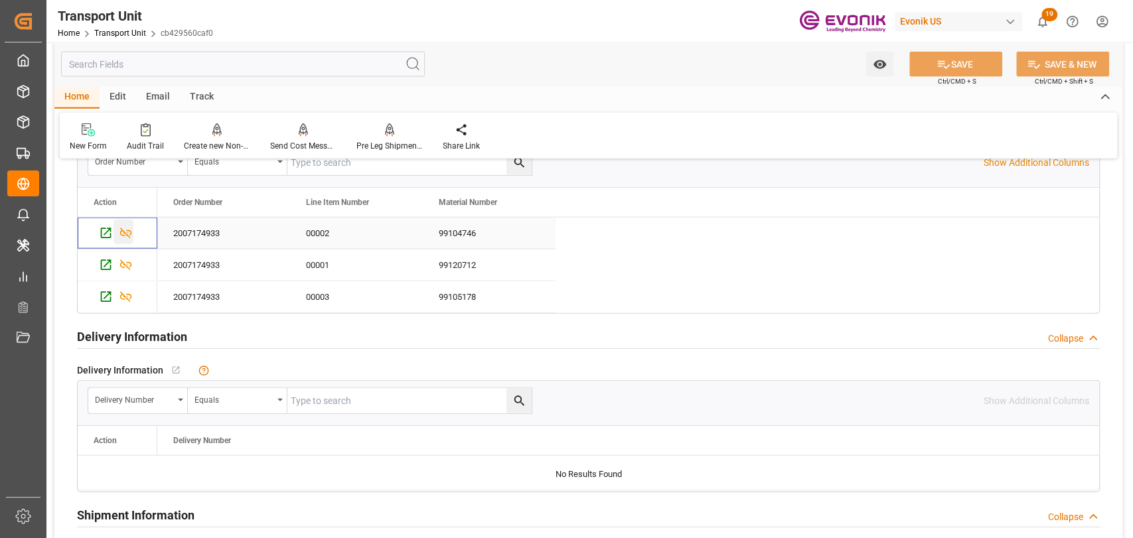
click at [122, 235] on icon "Press SPACE to select this row." at bounding box center [126, 233] width 14 height 14
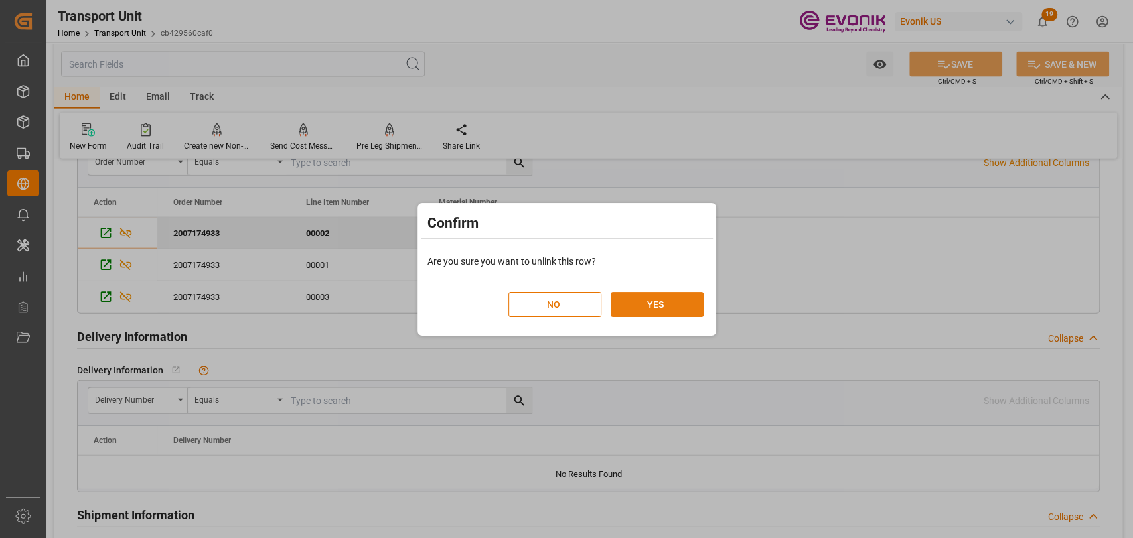
click at [653, 293] on div "NO YES" at bounding box center [605, 297] width 195 height 39
click at [657, 304] on button "YES" at bounding box center [657, 304] width 93 height 25
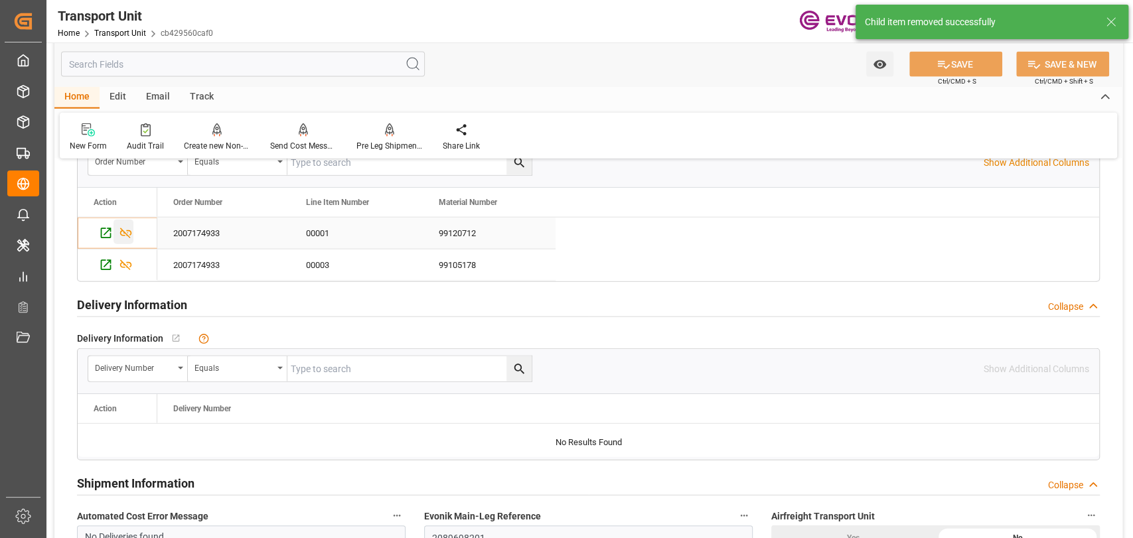
click at [129, 230] on icon "Press SPACE to select this row." at bounding box center [126, 233] width 14 height 14
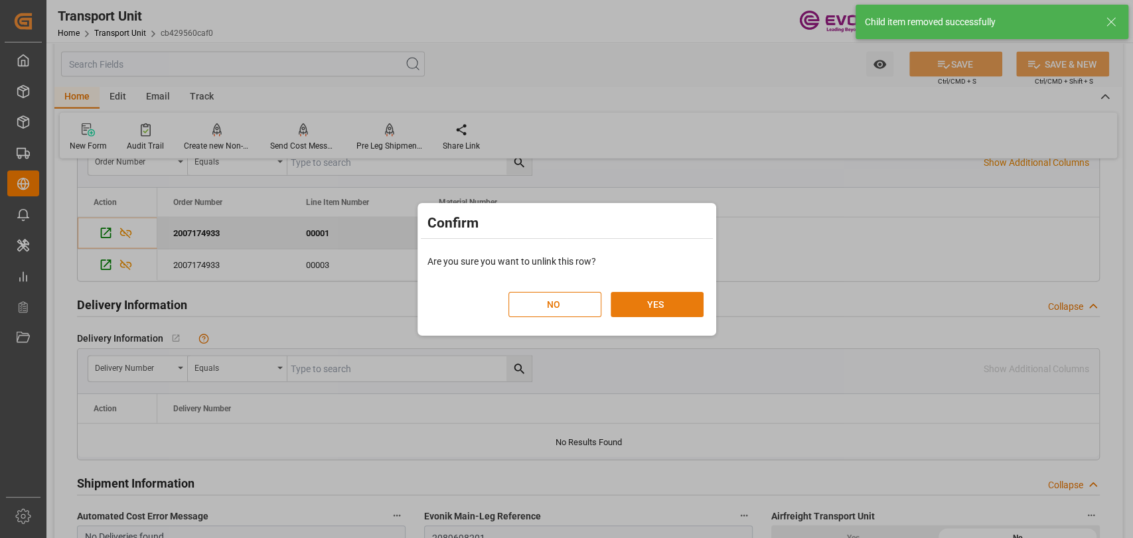
click at [686, 307] on button "YES" at bounding box center [657, 304] width 93 height 25
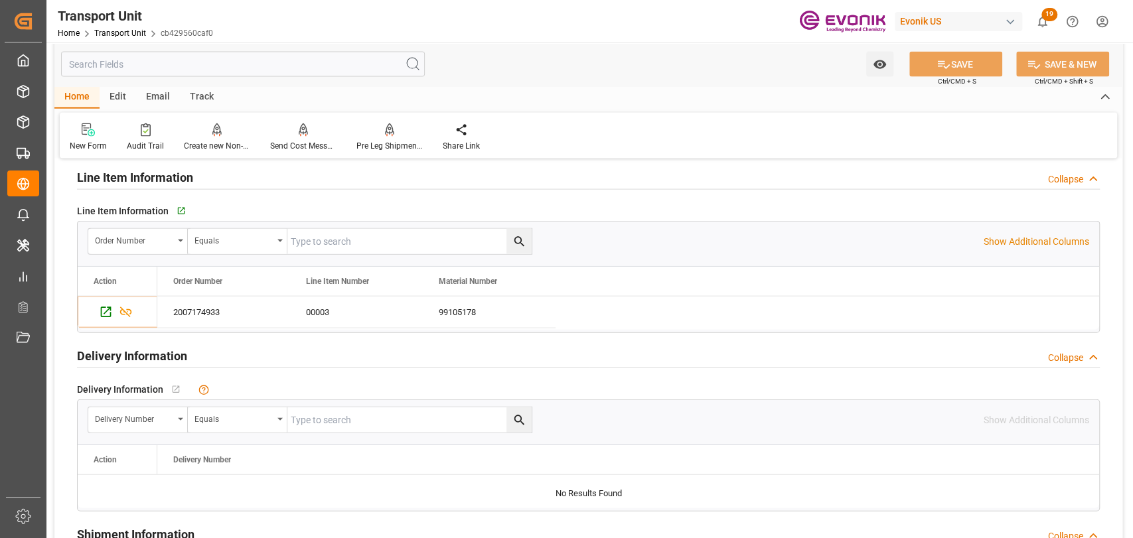
scroll to position [1917, 0]
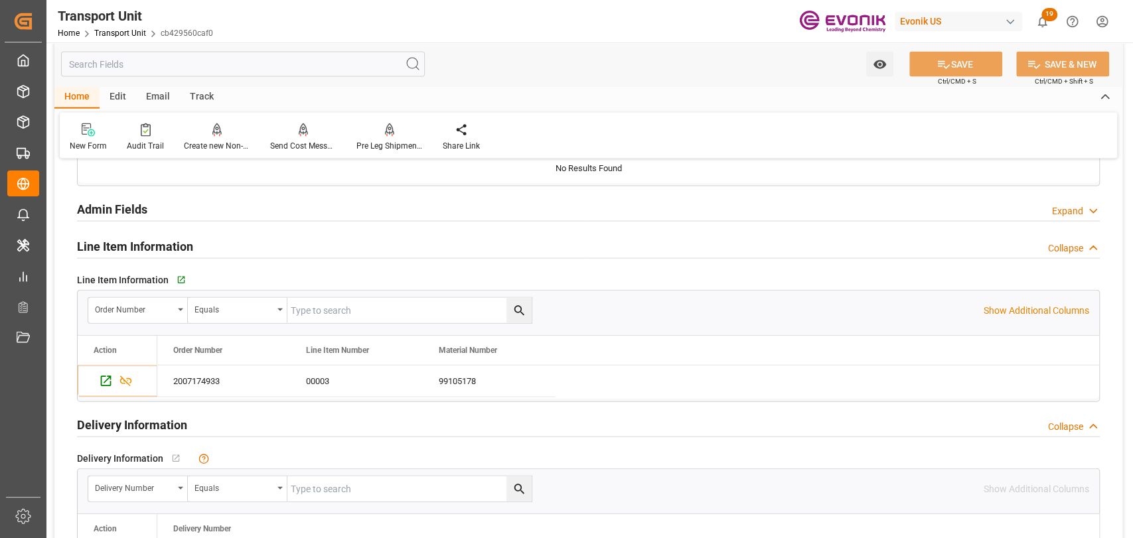
click at [328, 301] on input "text" at bounding box center [409, 310] width 244 height 25
paste input "2007174933"
type input "2007174933"
click at [510, 308] on button "search button" at bounding box center [518, 310] width 25 height 25
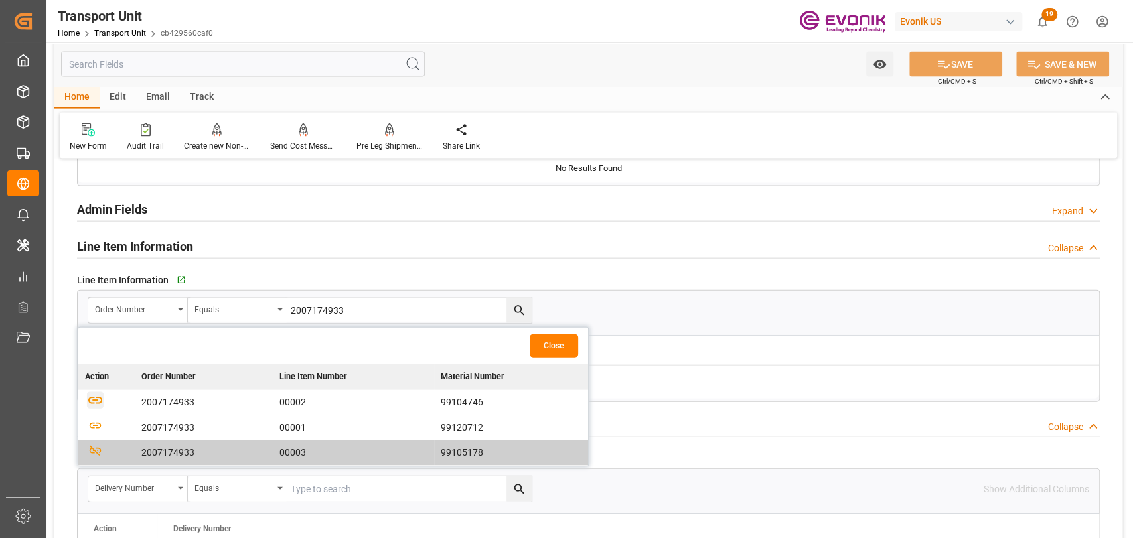
click at [88, 397] on icon "button" at bounding box center [95, 400] width 17 height 17
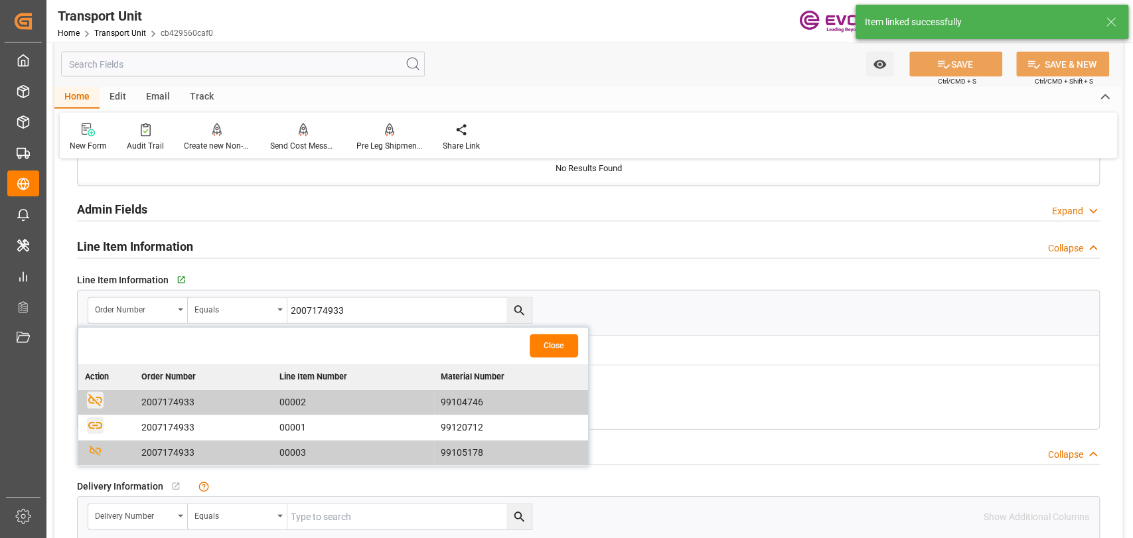
click at [94, 425] on icon "button" at bounding box center [95, 425] width 17 height 17
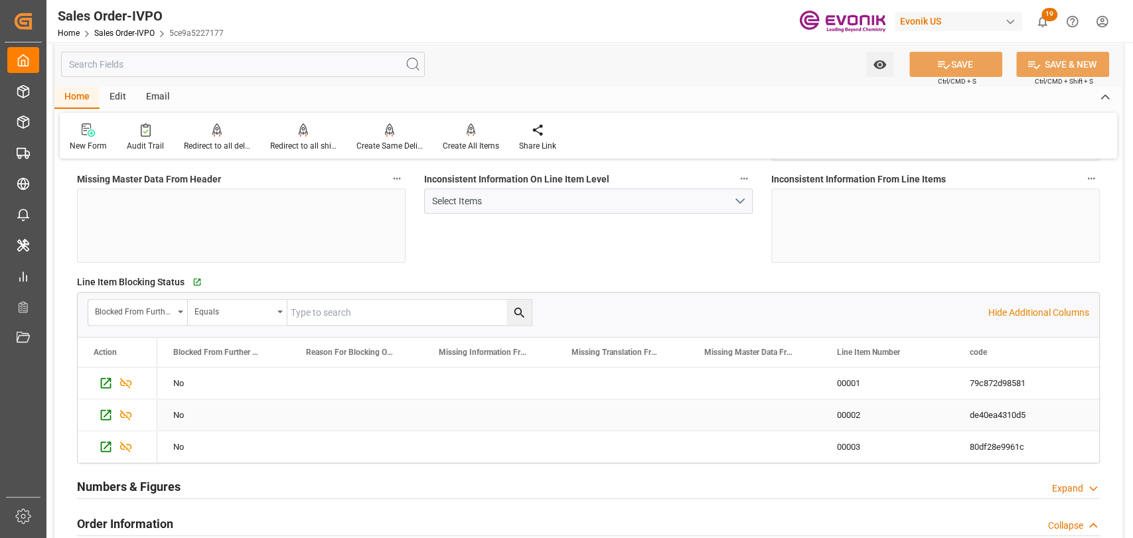
click at [865, 402] on div "00002" at bounding box center [887, 415] width 133 height 31
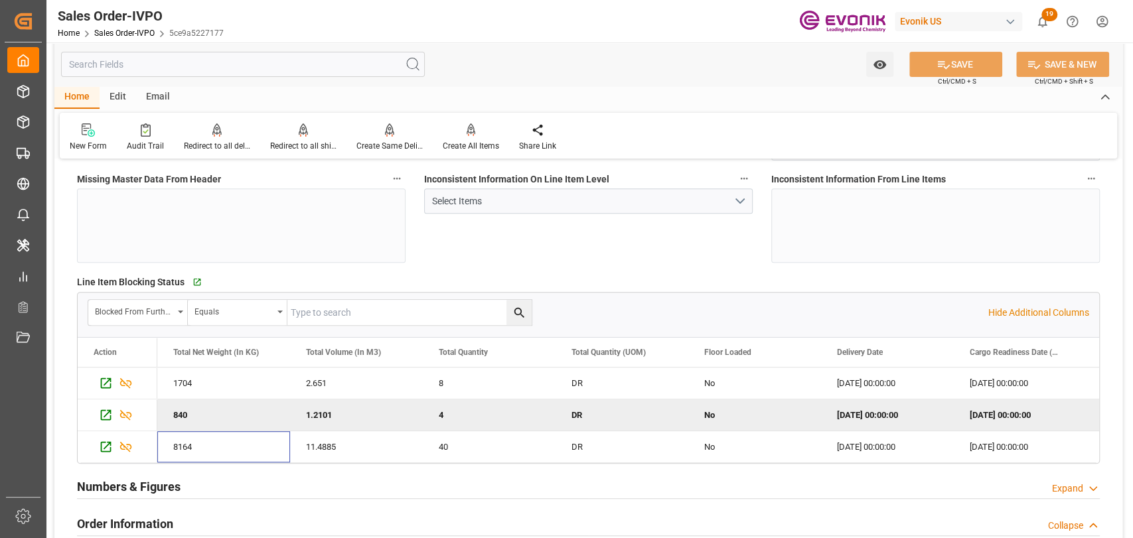
scroll to position [0, 2124]
click at [102, 448] on icon "Press SPACE to select this row." at bounding box center [106, 447] width 14 height 14
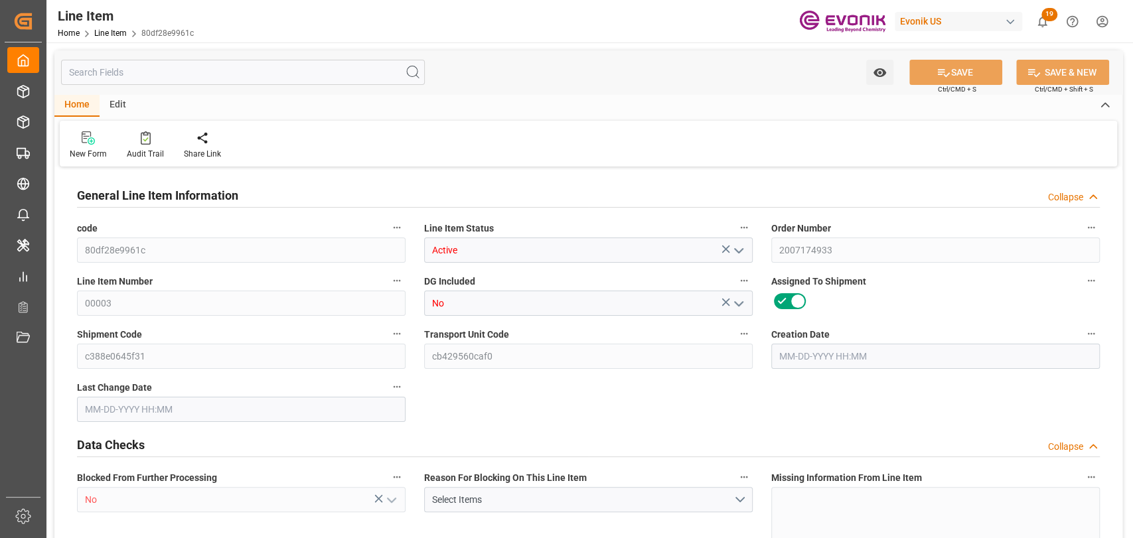
type input "10"
type input "8808"
type input "8164"
type input "11.4885"
type input "40"
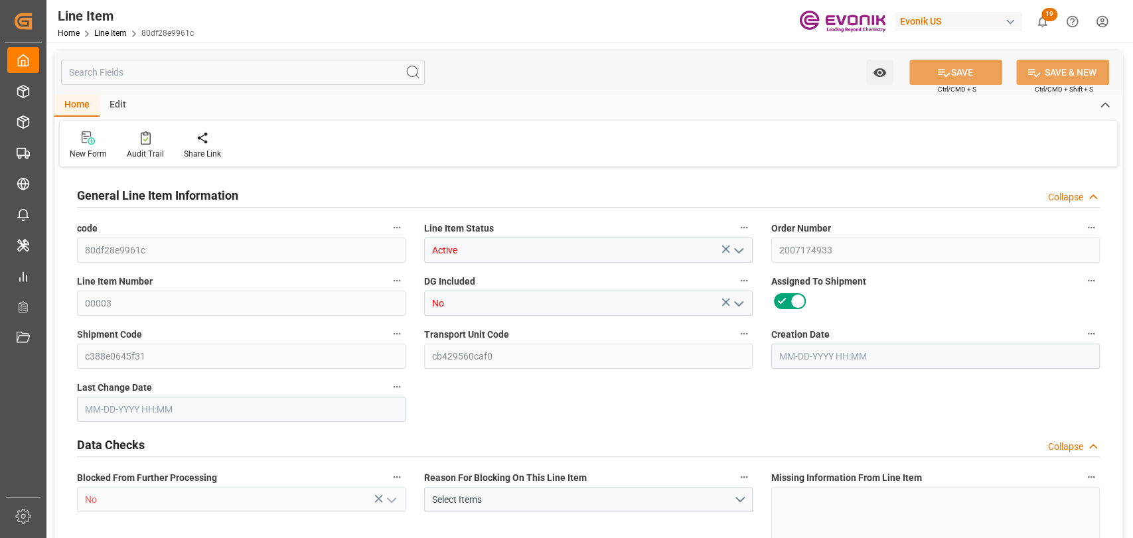
type input "66536.6"
type input "40"
type input "8808"
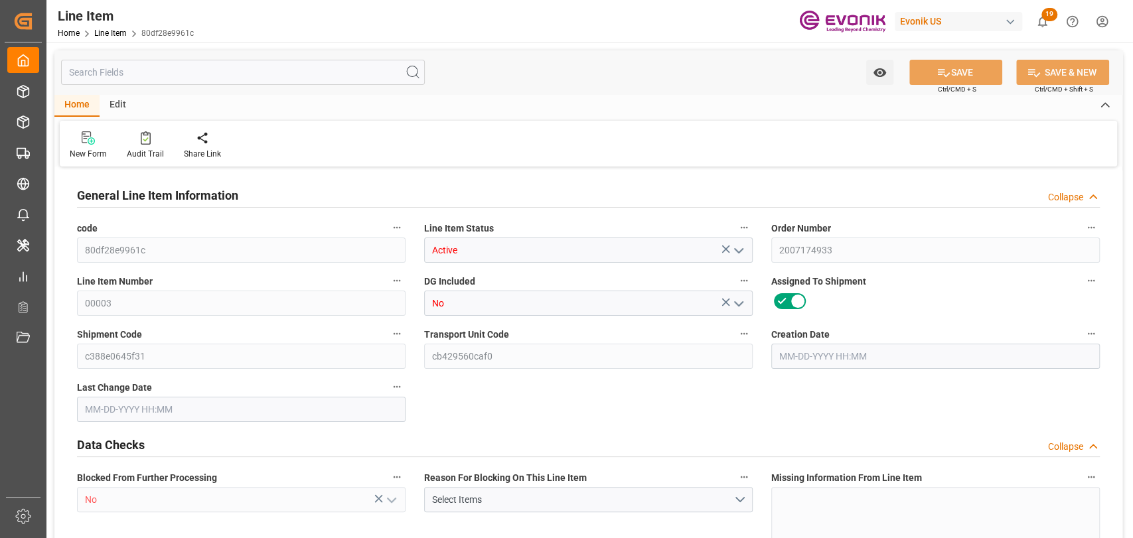
type input "9008"
type input "8164"
type input "11.4885"
type input "11488.48"
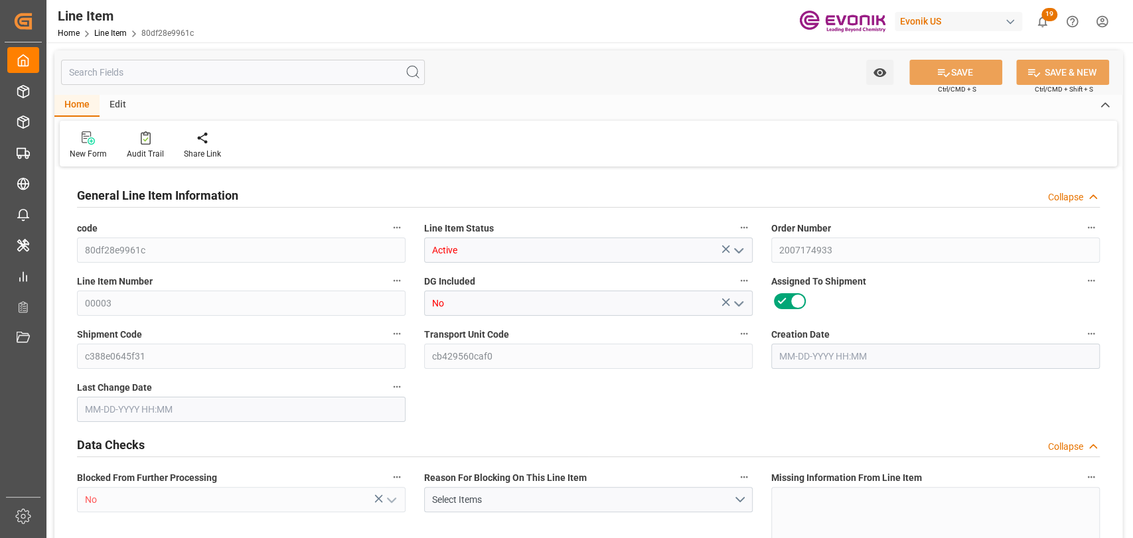
type input "0"
type input "09-25-2025 18:12"
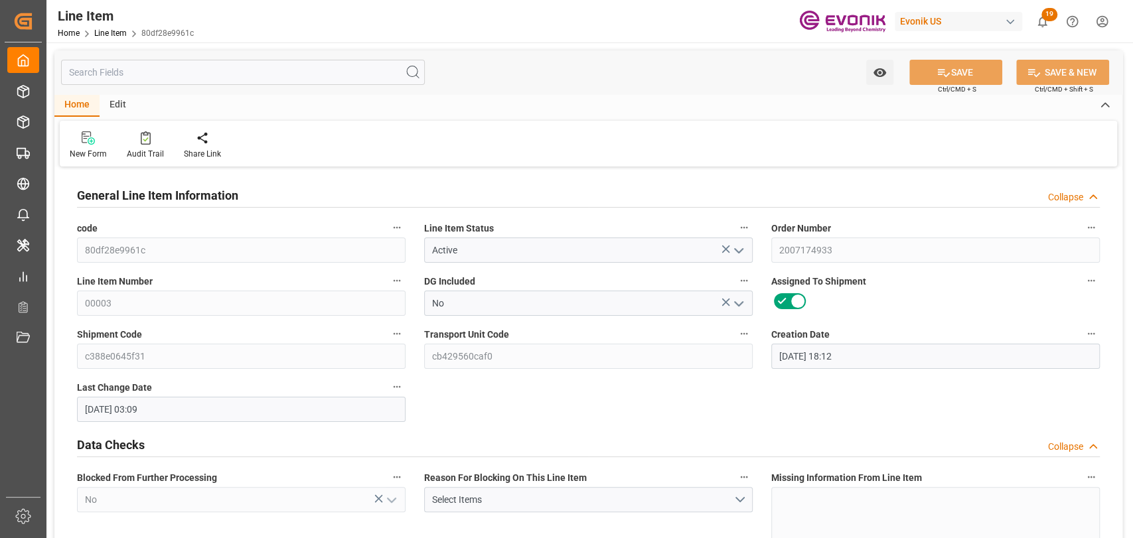
type input "[DATE] 03:09"
type input "[DATE]"
type input "10-29-2025"
type input "10-22-2025"
click at [110, 73] on input "text" at bounding box center [243, 72] width 364 height 25
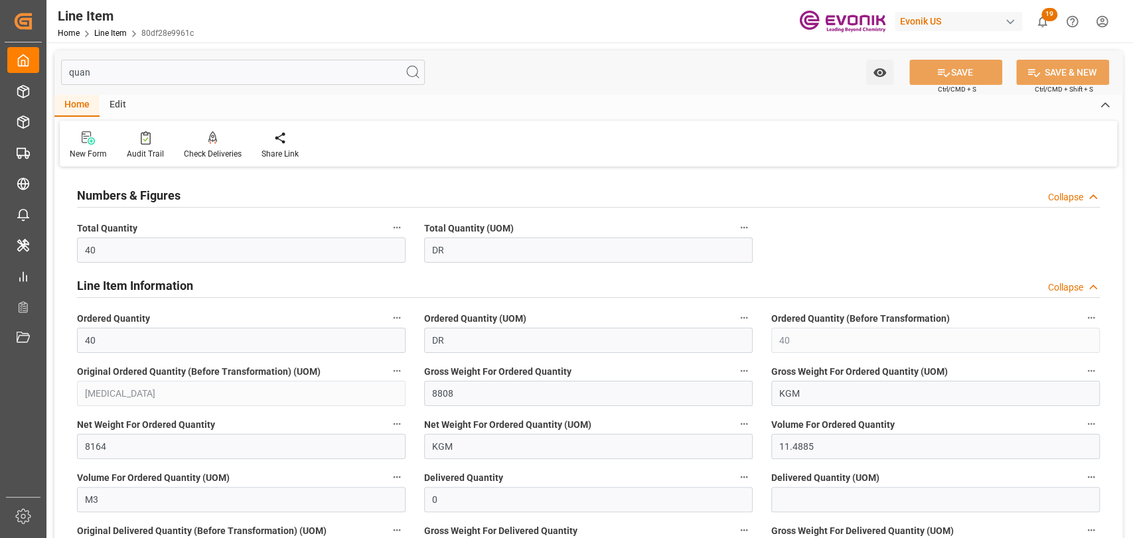
type input "quan"
click at [396, 221] on button "Total Quantity" at bounding box center [396, 227] width 17 height 17
click at [404, 226] on icon at bounding box center [406, 228] width 14 height 14
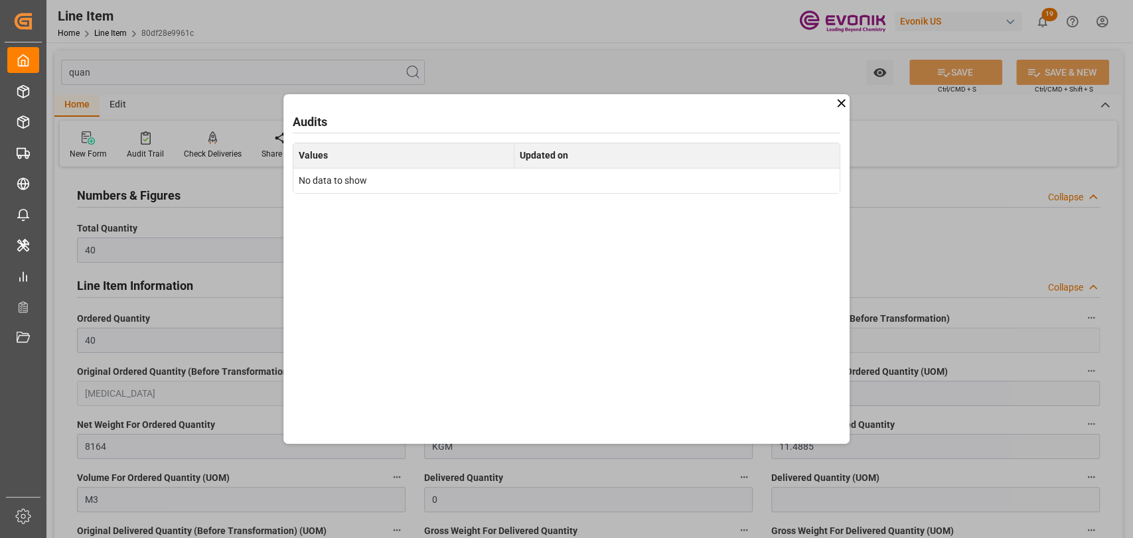
click at [842, 99] on icon at bounding box center [841, 103] width 14 height 14
